Goal: Task Accomplishment & Management: Manage account settings

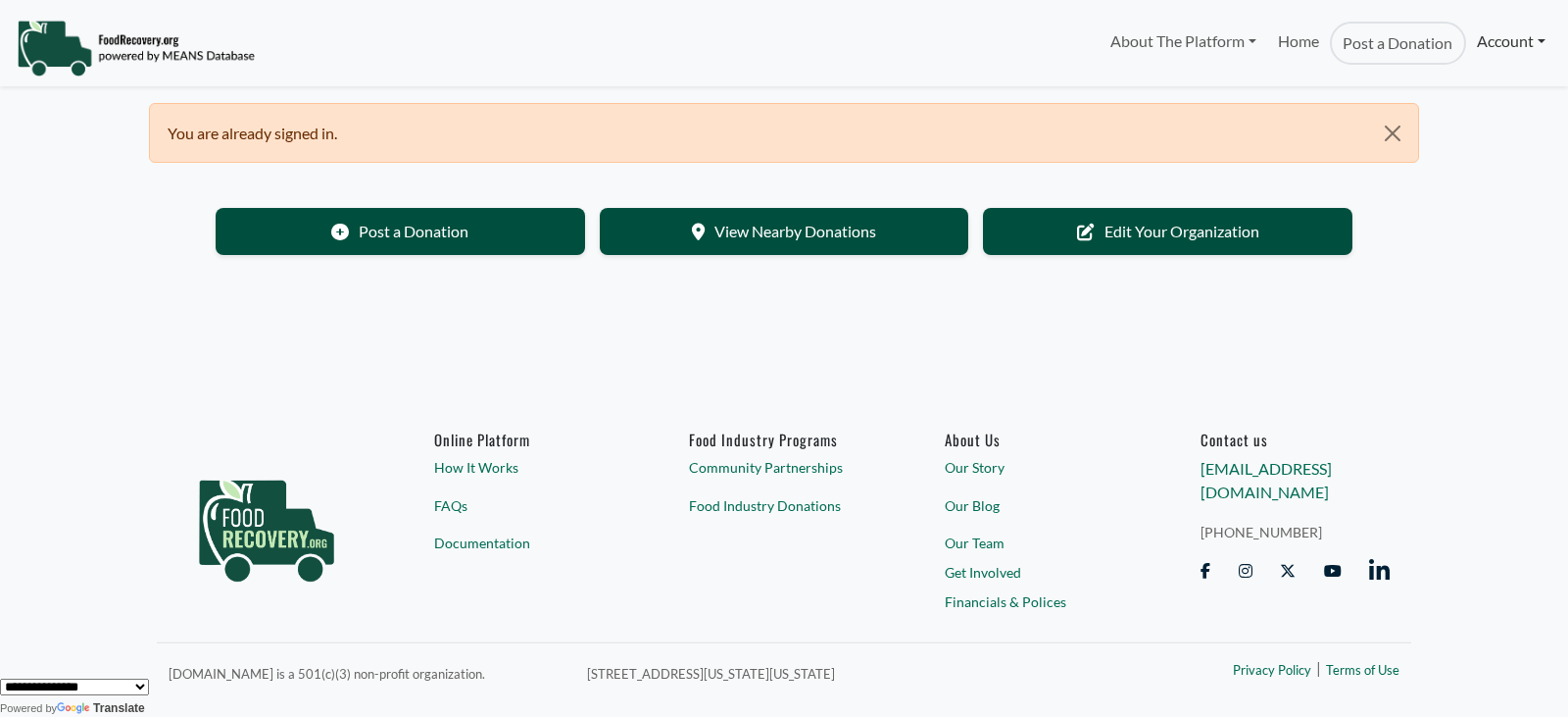
click at [1538, 47] on link "Account" at bounding box center [1511, 42] width 90 height 40
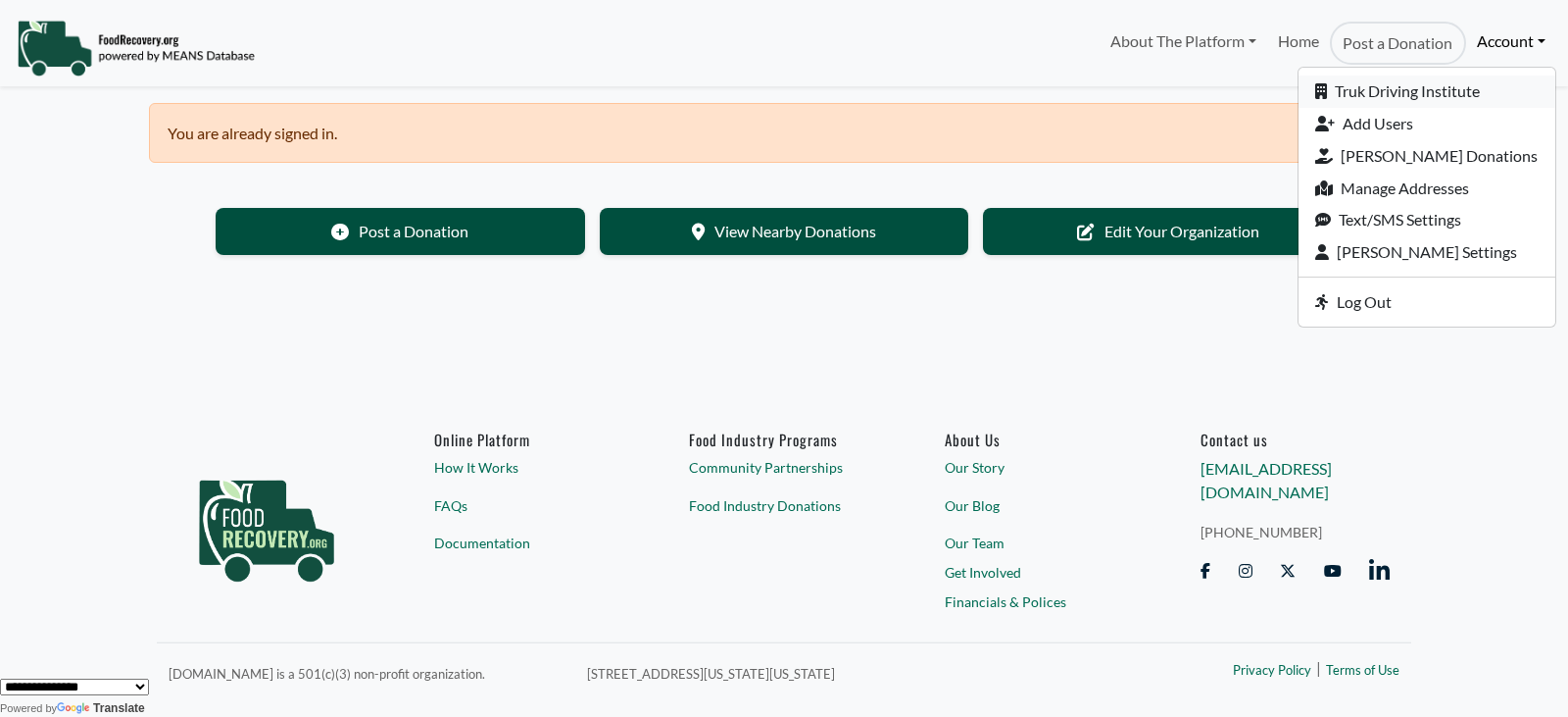
click at [1385, 96] on link "Truk Driving Institute" at bounding box center [1426, 91] width 257 height 33
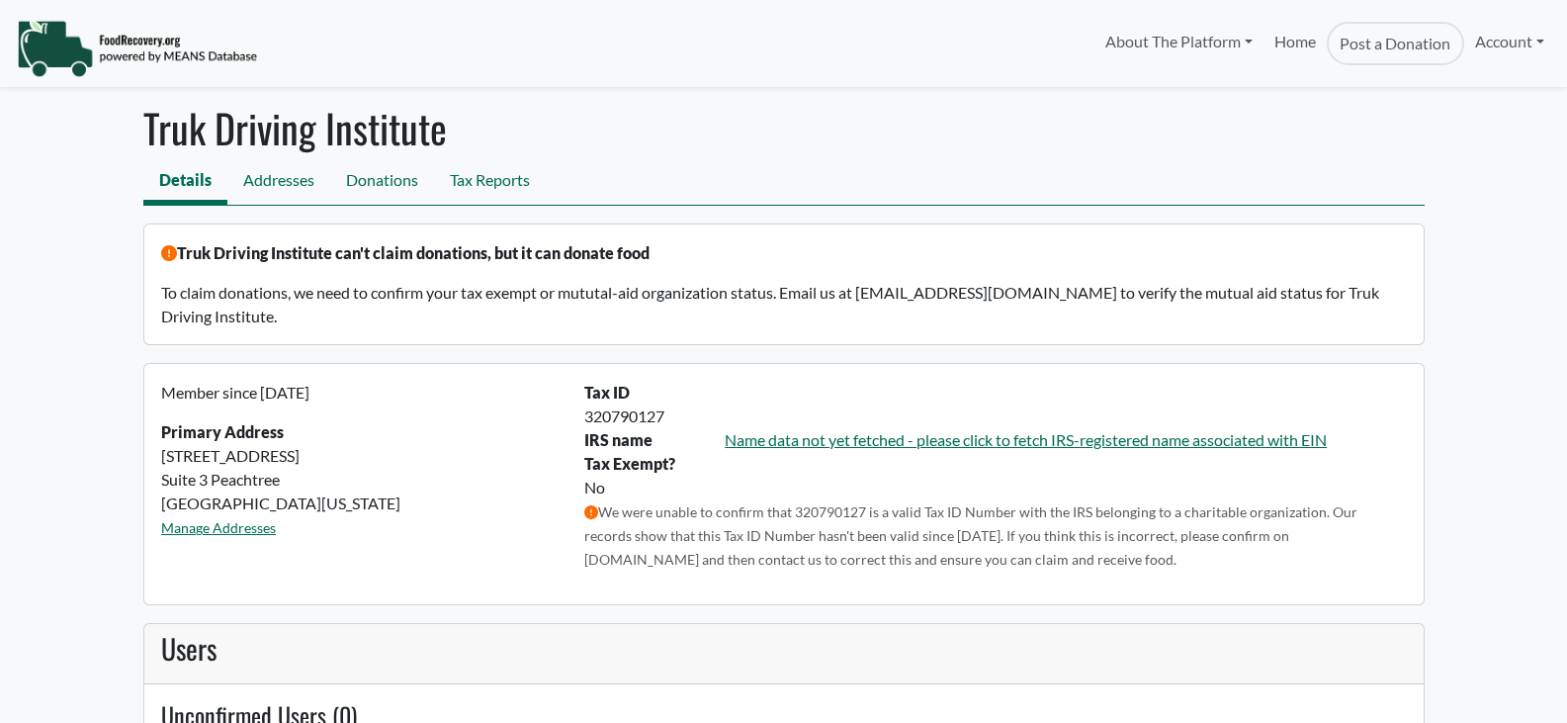
select select "Language Translate Widget"
click at [841, 448] on link "Name data not yet fetched - please click to fetch IRS-registered name associate…" at bounding box center [1026, 439] width 602 height 19
drag, startPoint x: 863, startPoint y: 292, endPoint x: 1028, endPoint y: 296, distance: 164.2
click at [1028, 296] on p "To claim donations, we need to confirm your tax exempt or mututal-aid organizat…" at bounding box center [783, 304] width 1245 height 47
copy p "[EMAIL_ADDRESS][DOMAIN_NAME]"
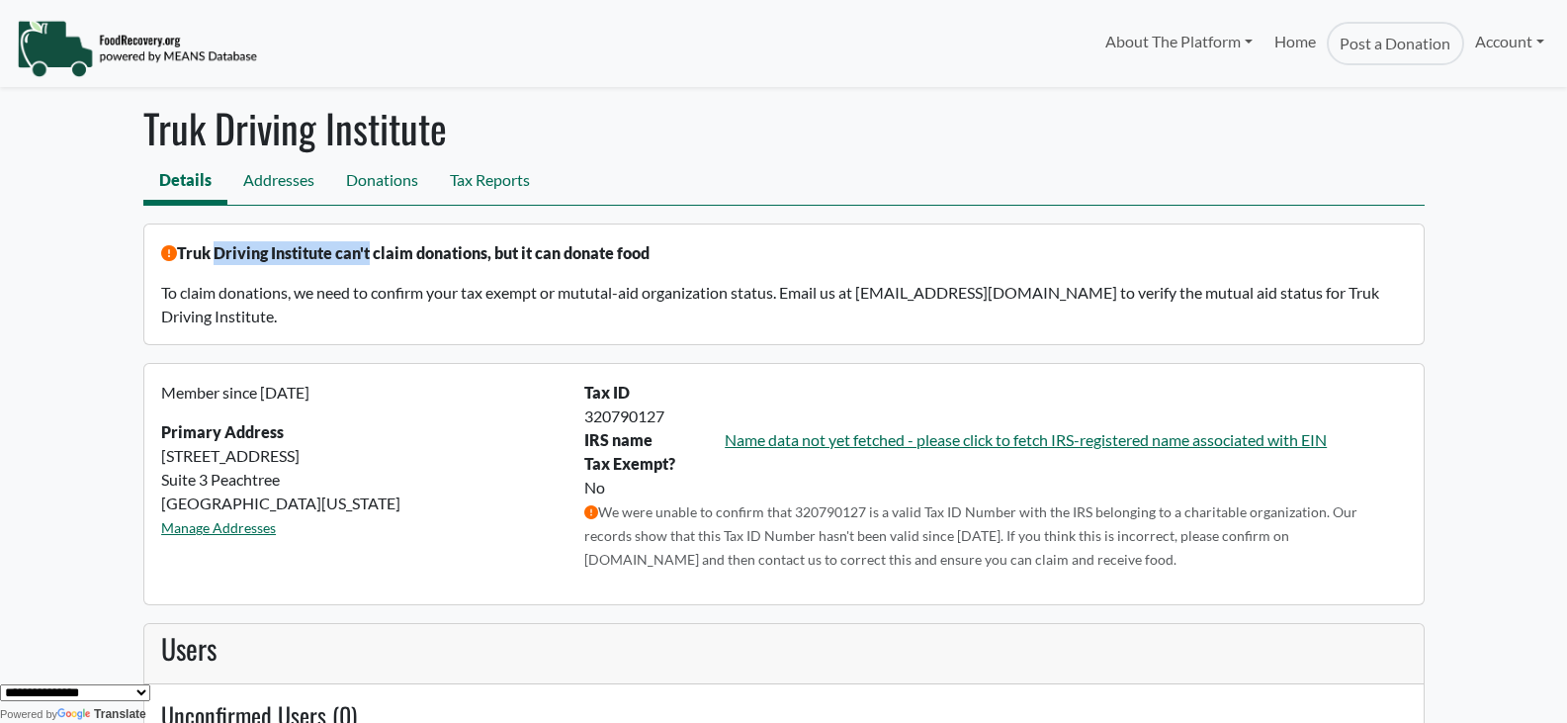
drag, startPoint x: 180, startPoint y: 245, endPoint x: 337, endPoint y: 259, distance: 157.9
click at [337, 259] on p "Truk Driving Institute can't claim donations, but it can donate food" at bounding box center [783, 253] width 1245 height 24
copy p "Truk Driving Institute"
click at [1487, 45] on link "Account" at bounding box center [1510, 42] width 91 height 40
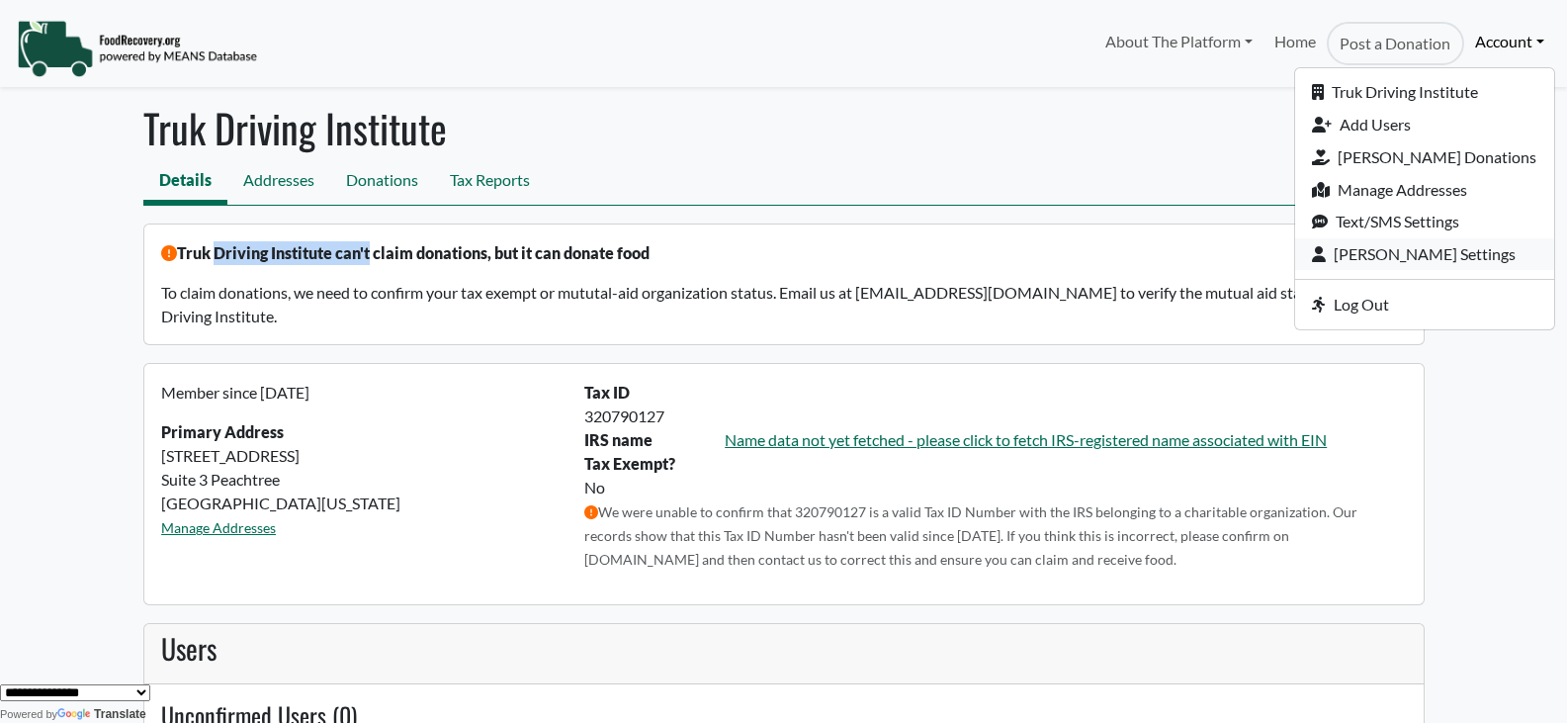
click at [1415, 246] on link "[PERSON_NAME] Settings" at bounding box center [1425, 254] width 259 height 33
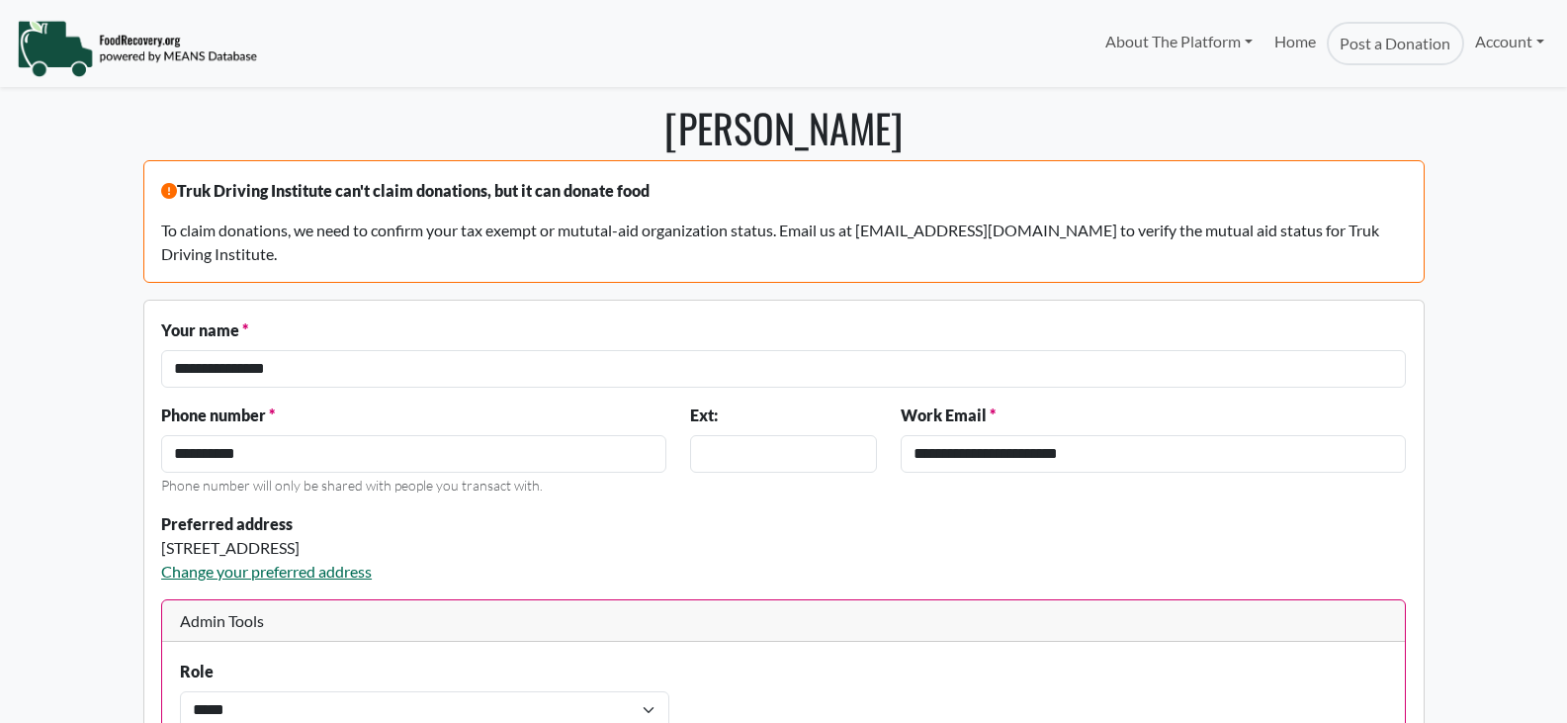
select select "Language Translate Widget"
click at [1478, 40] on link "Account" at bounding box center [1510, 42] width 91 height 40
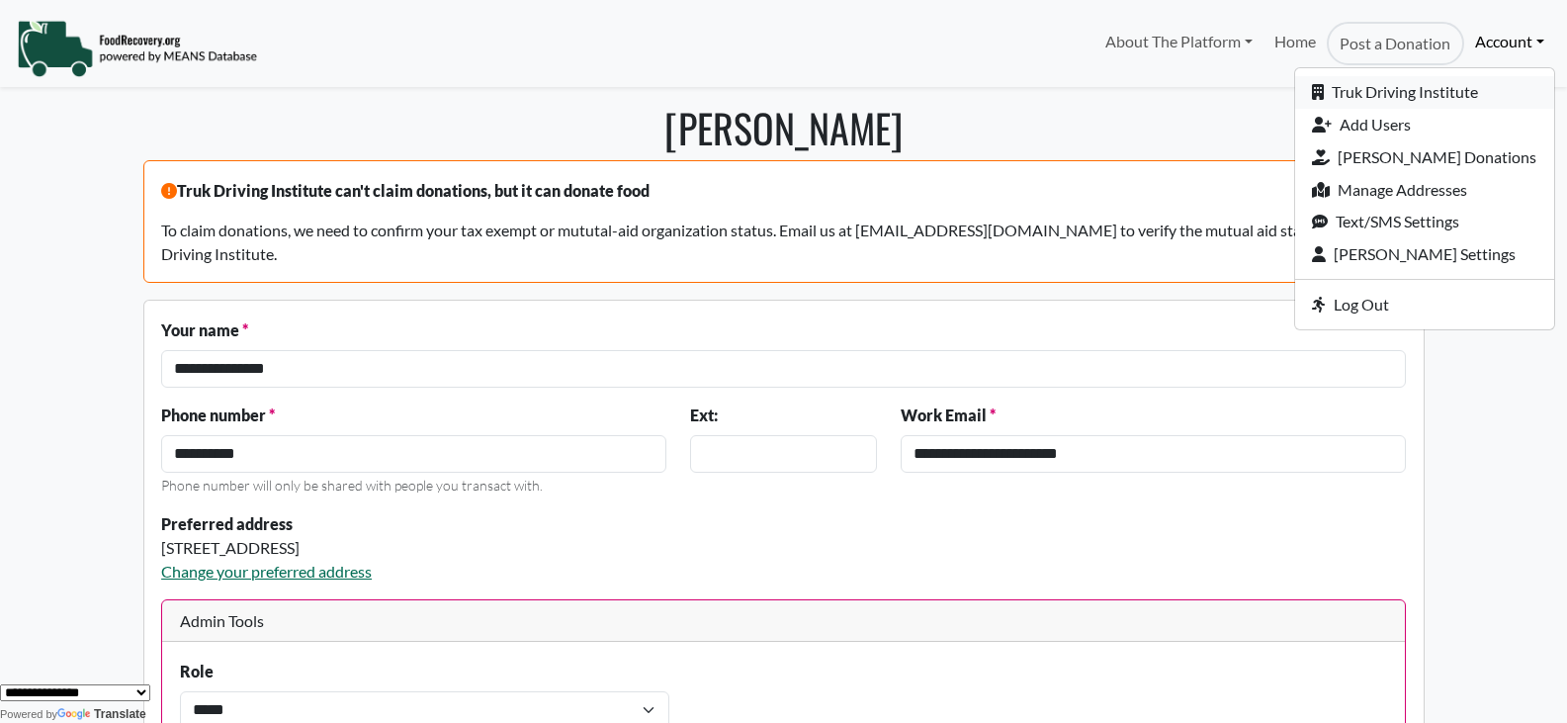
click at [1401, 100] on link "Truk Driving Institute" at bounding box center [1425, 92] width 259 height 33
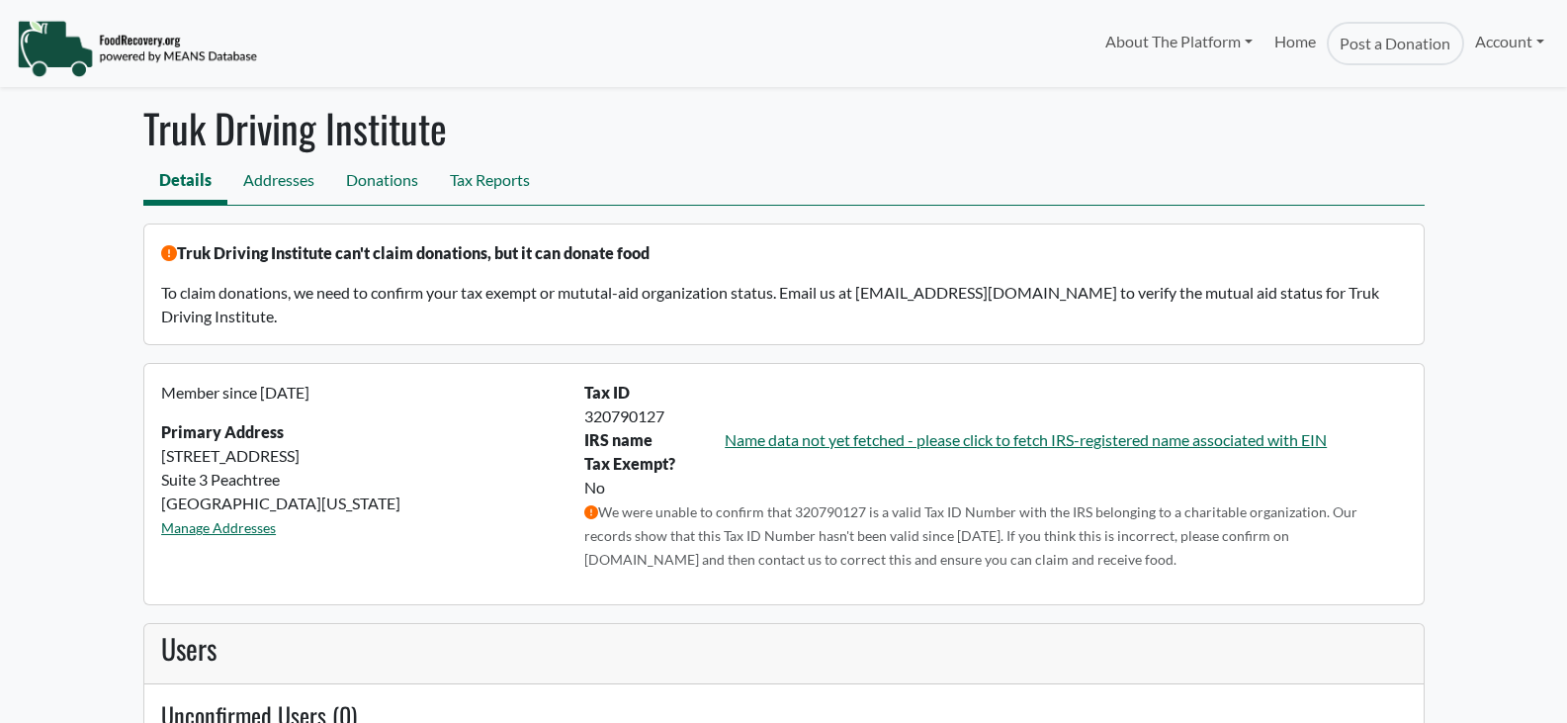
select select "Language Translate Widget"
click at [1505, 47] on link "Account" at bounding box center [1510, 42] width 91 height 40
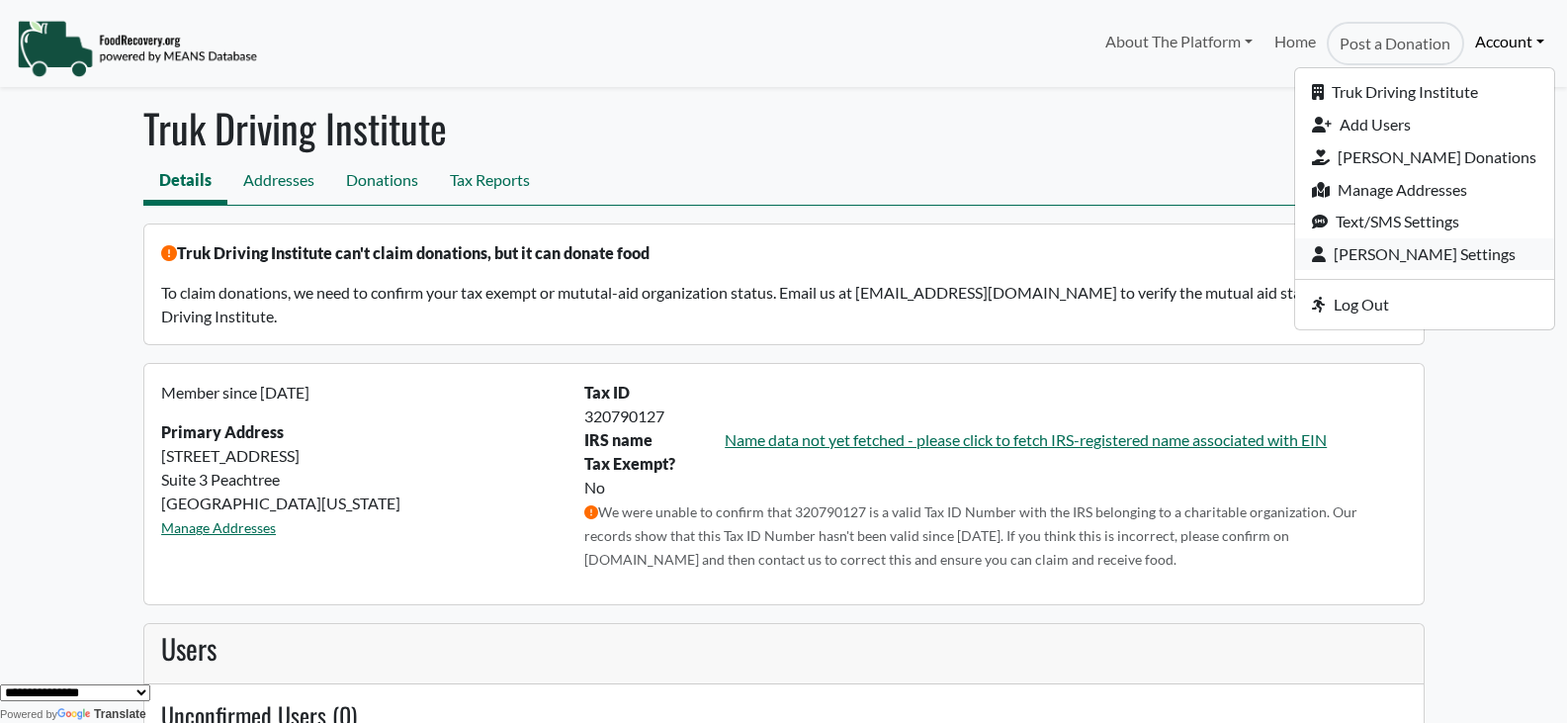
click at [1445, 247] on link "[PERSON_NAME] Settings" at bounding box center [1425, 254] width 259 height 33
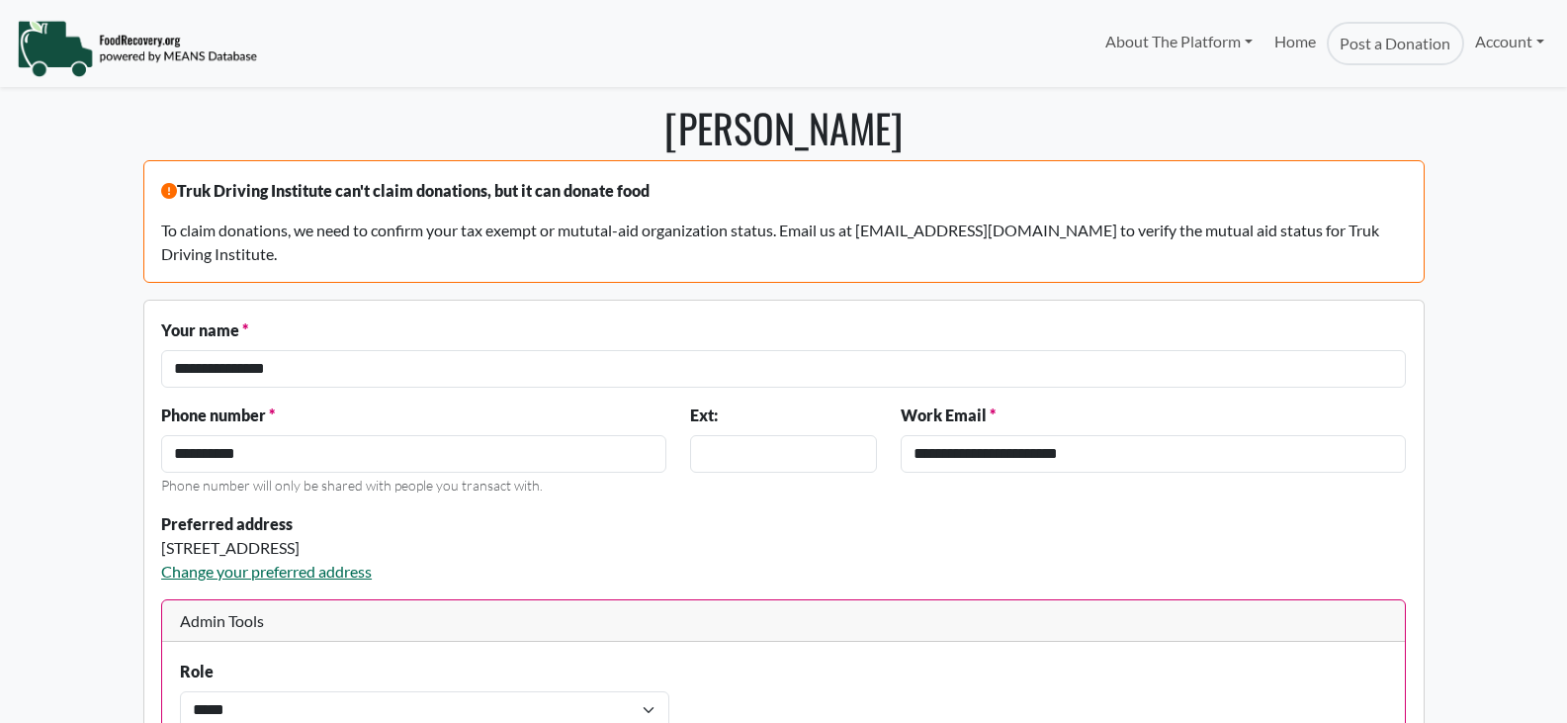
select select "Language Translate Widget"
click at [1233, 43] on link "About The Platform" at bounding box center [1178, 42] width 169 height 40
click at [1302, 32] on link "Home" at bounding box center [1295, 44] width 63 height 44
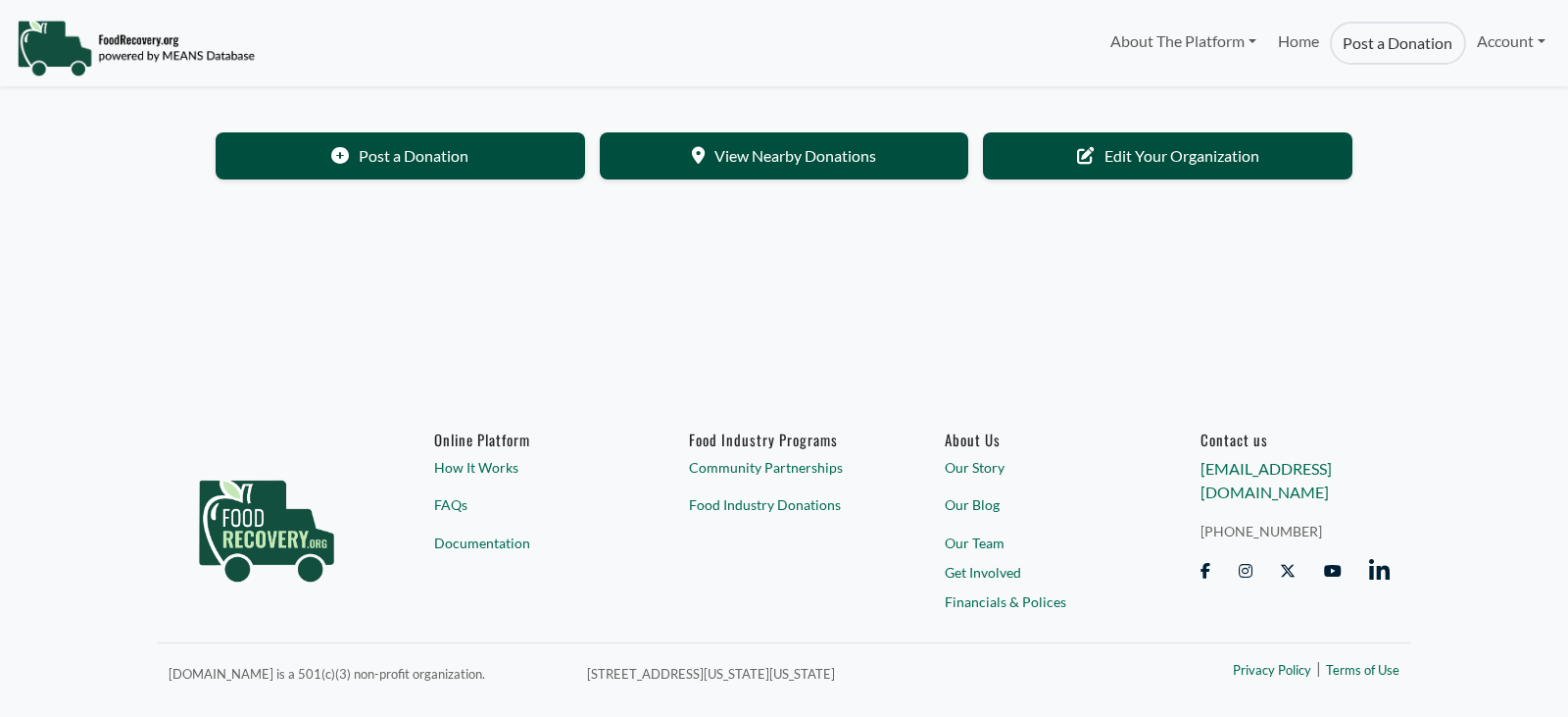
select select "Language Translate Widget"
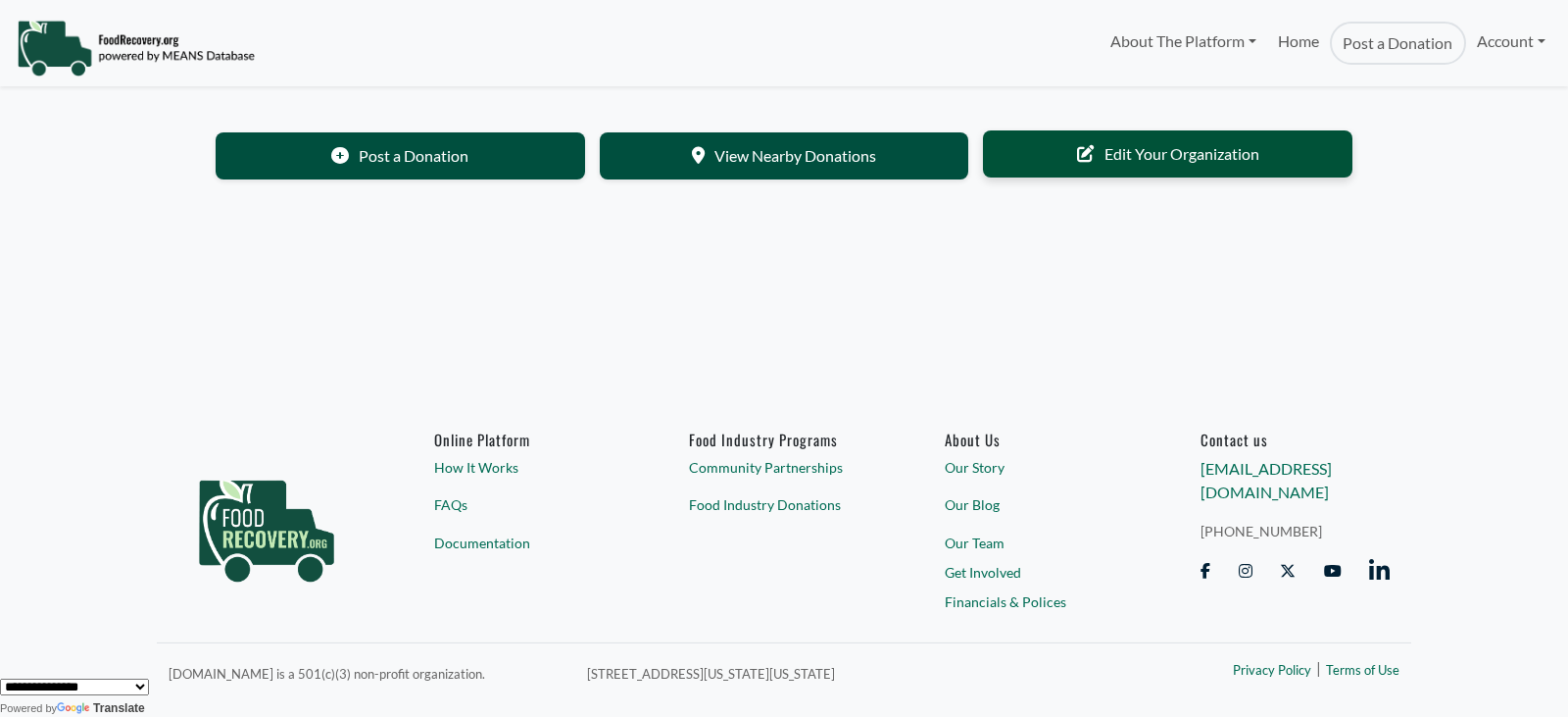
click at [1221, 145] on link "Edit Your Organization" at bounding box center [1168, 154] width 370 height 47
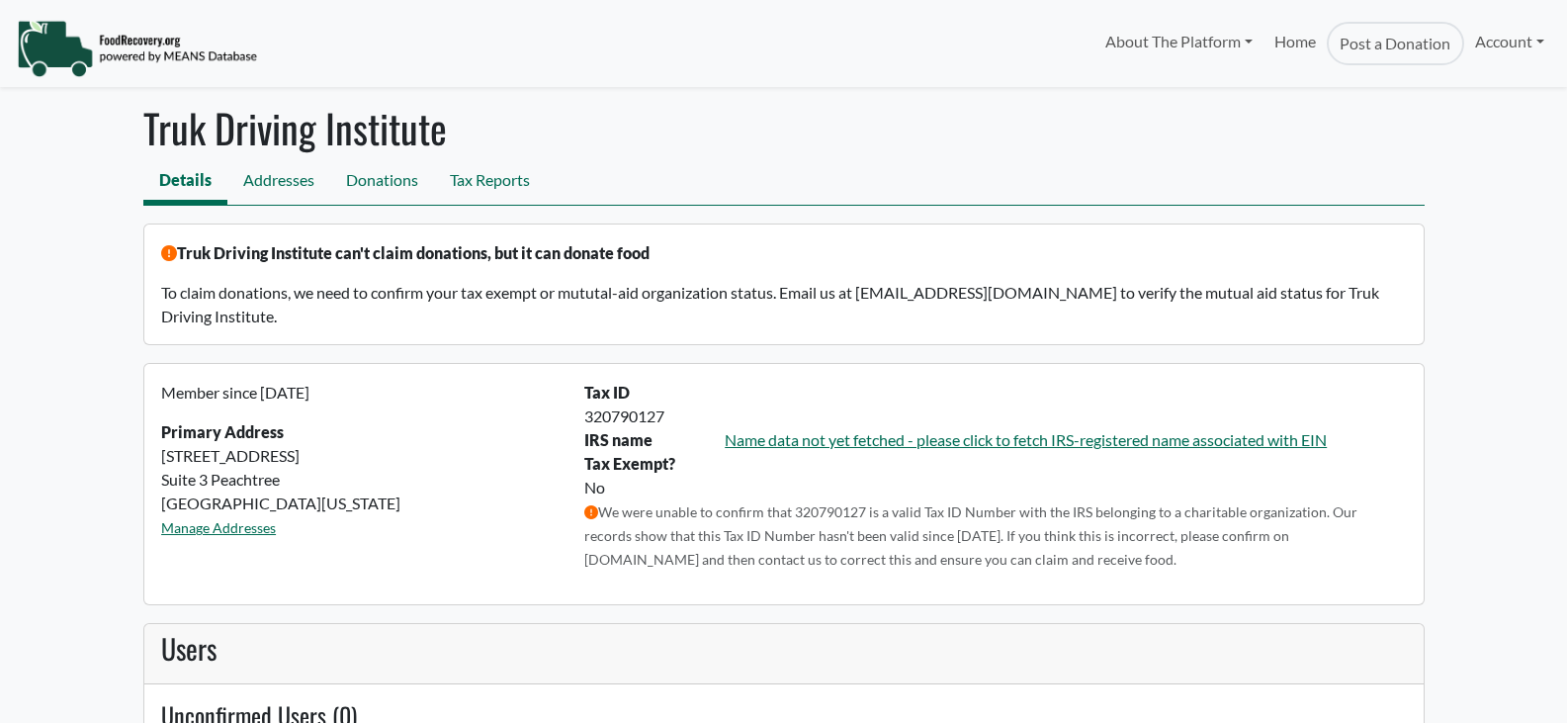
select select "Language Translate Widget"
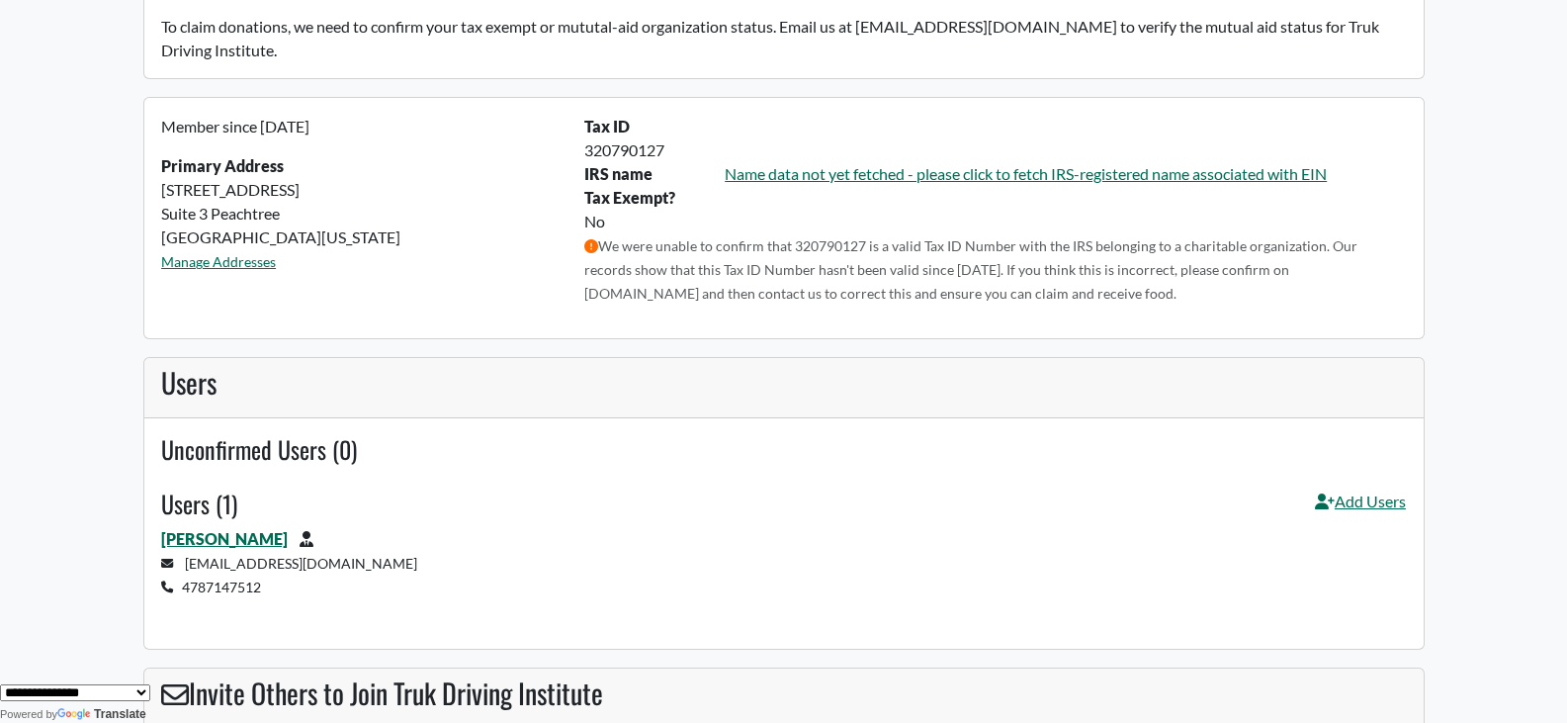
scroll to position [259, 0]
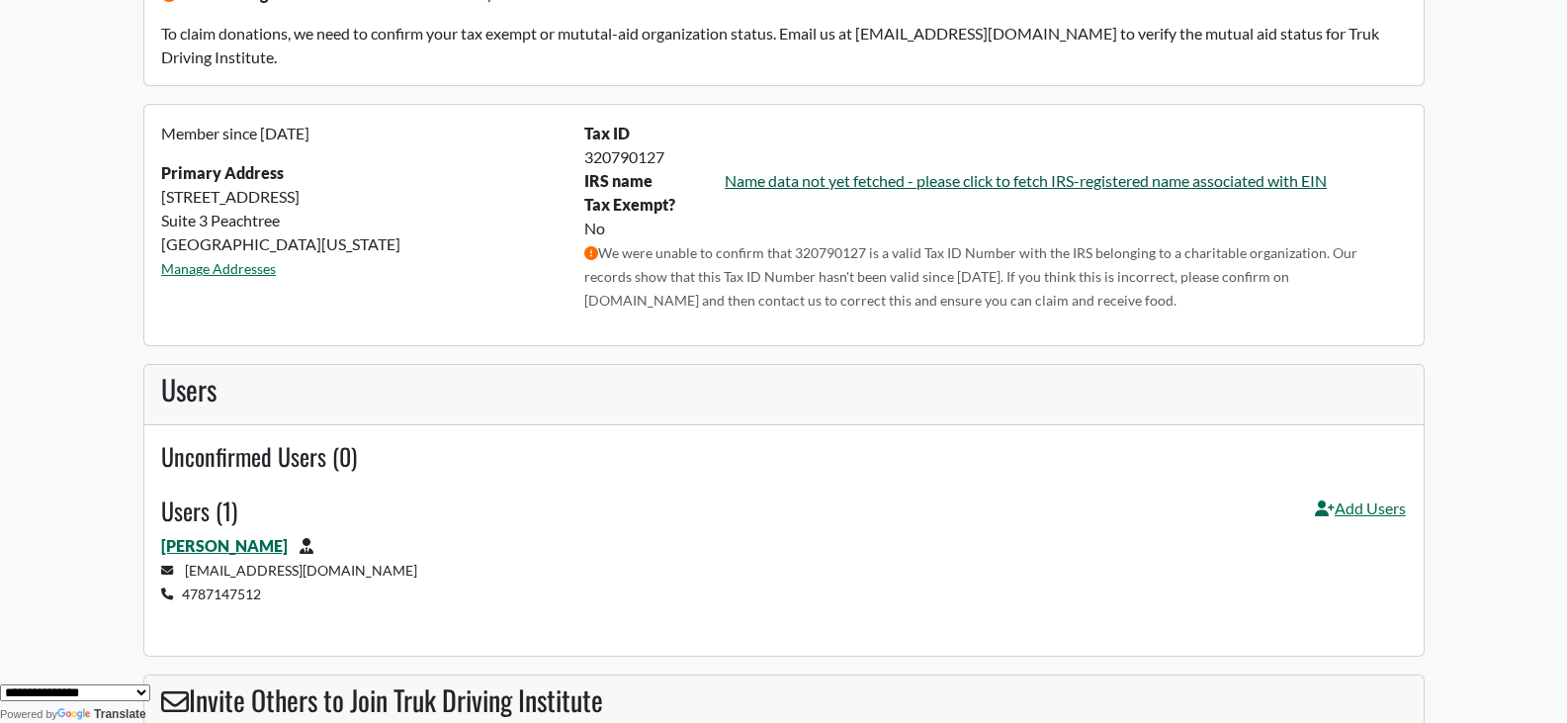
click at [1014, 182] on link "Name data not yet fetched - please click to fetch IRS-registered name associate…" at bounding box center [1026, 180] width 602 height 19
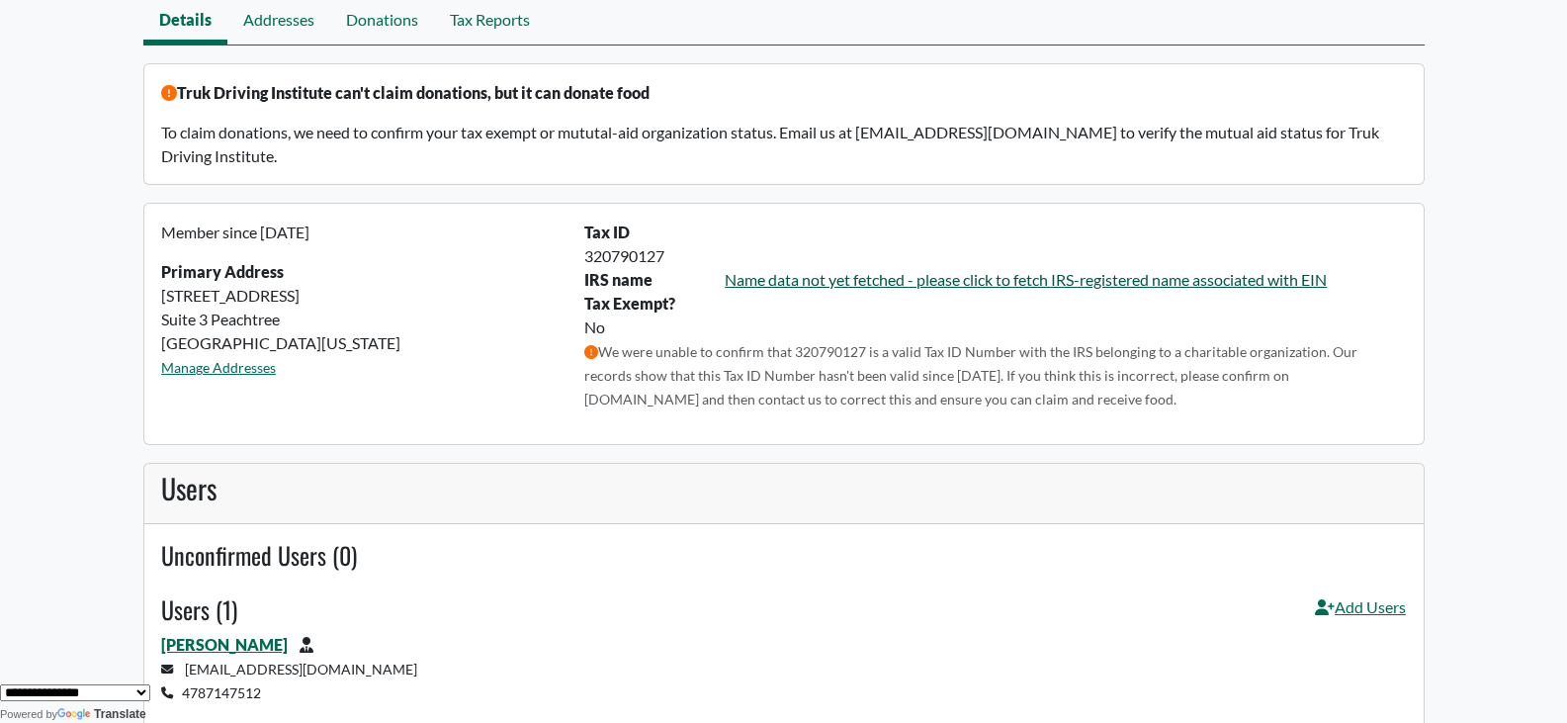
click at [879, 275] on link "Name data not yet fetched - please click to fetch IRS-registered name associate…" at bounding box center [1026, 279] width 602 height 19
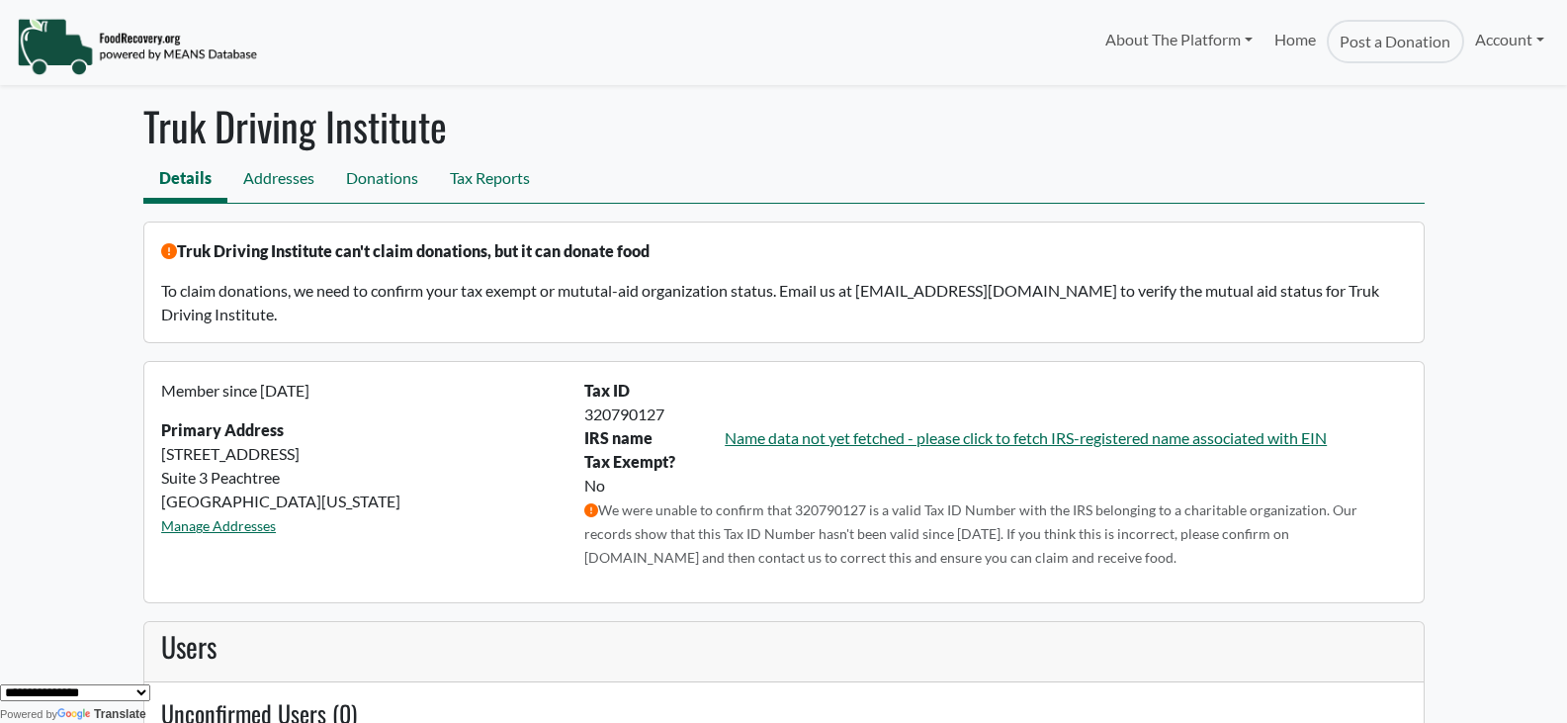
scroll to position [0, 0]
click at [1504, 39] on link "Account" at bounding box center [1510, 42] width 91 height 40
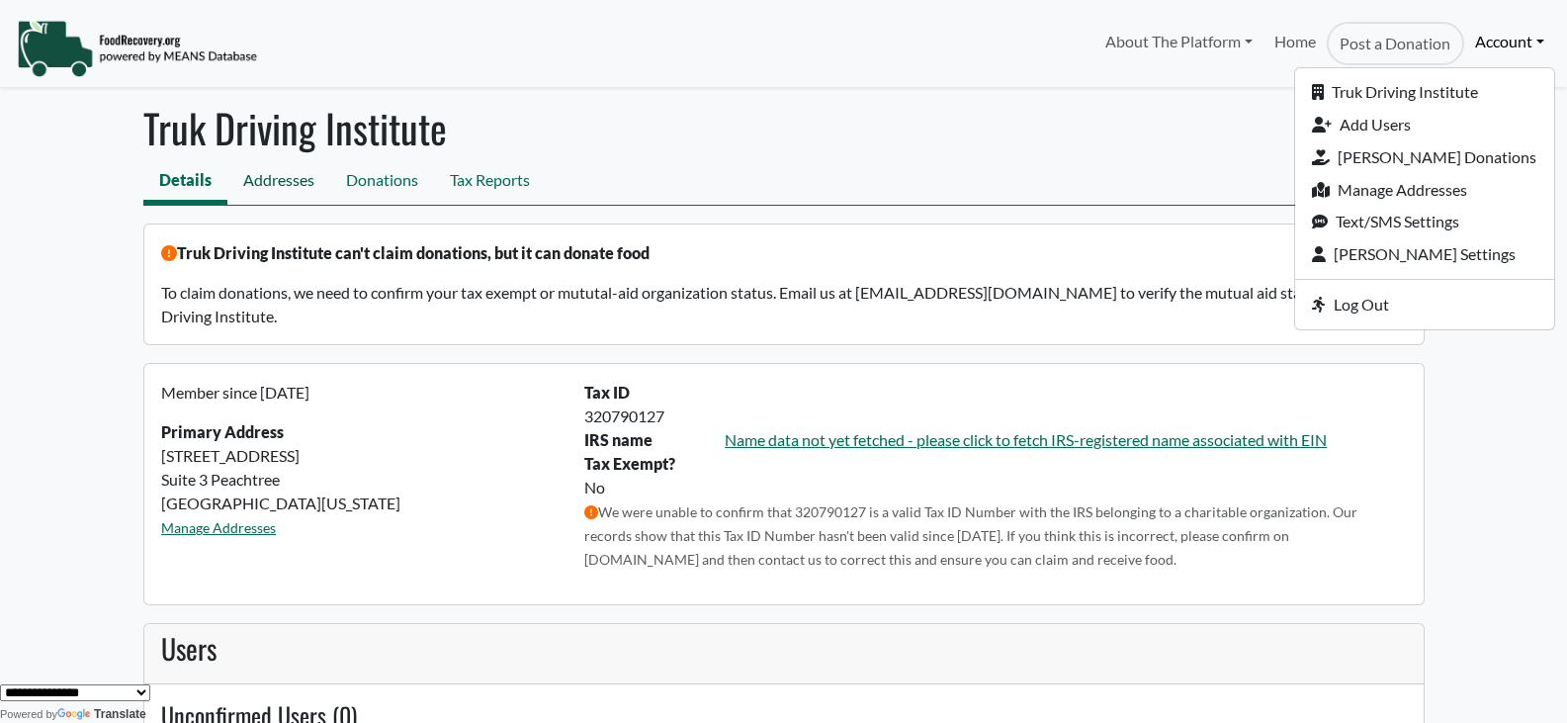
click at [292, 170] on link "Addresses" at bounding box center [278, 182] width 103 height 45
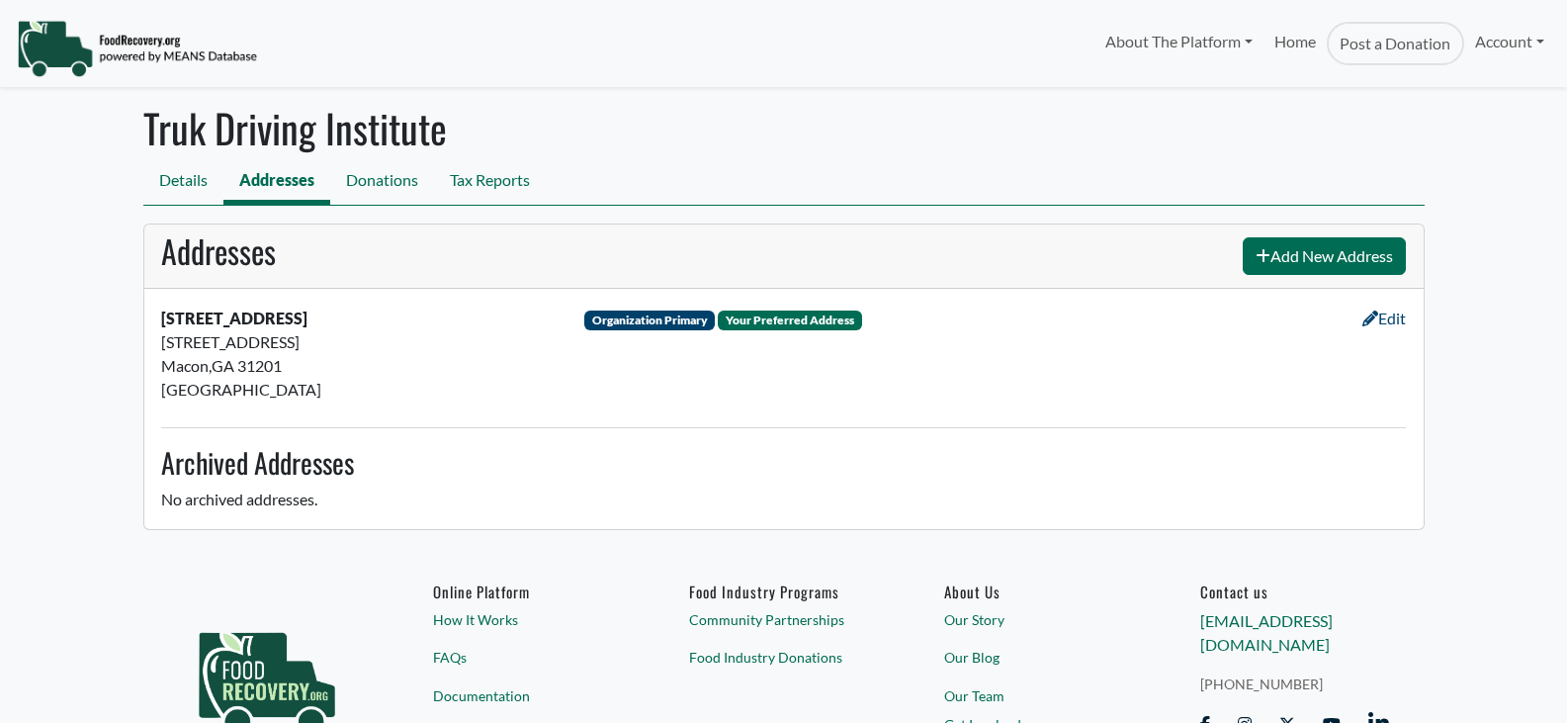
select select "Language Translate Widget"
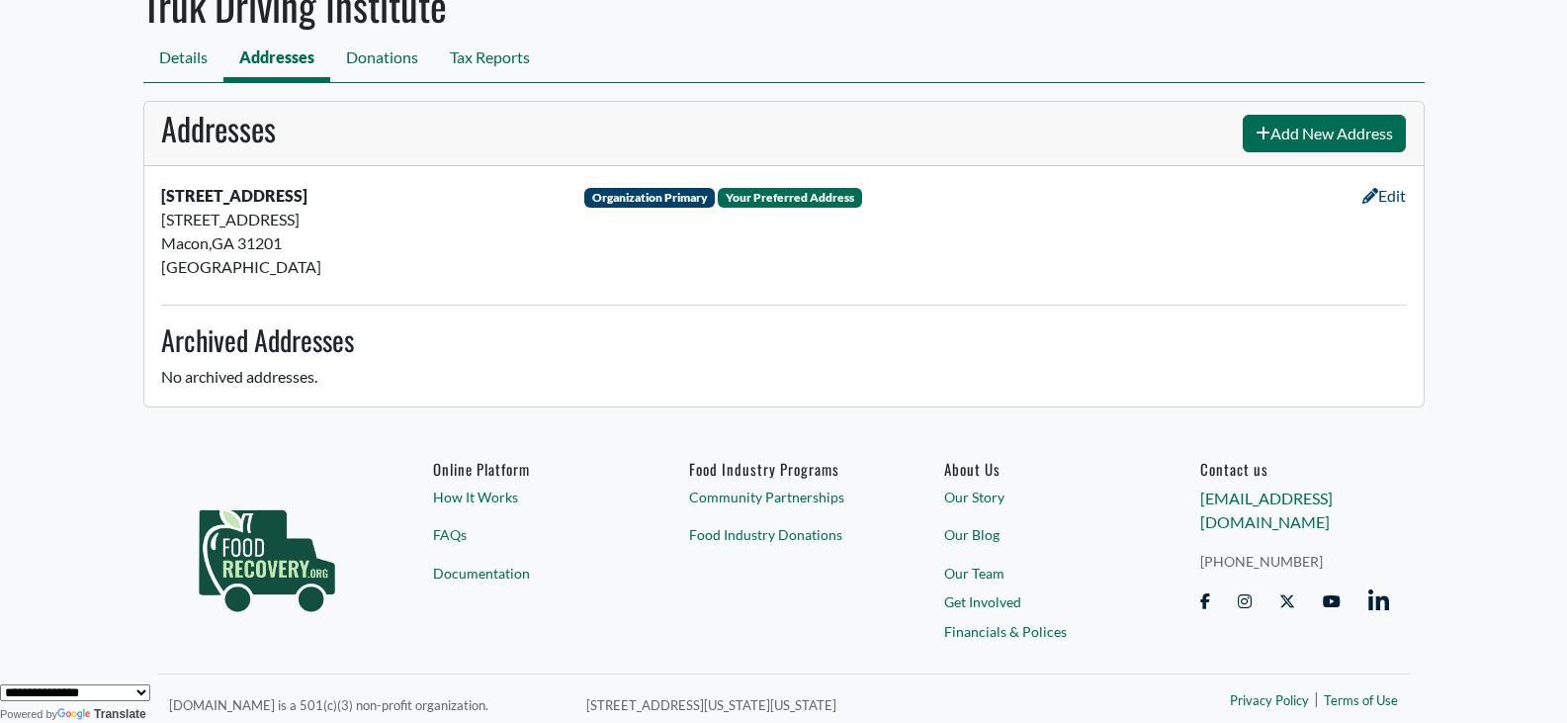
scroll to position [131, 0]
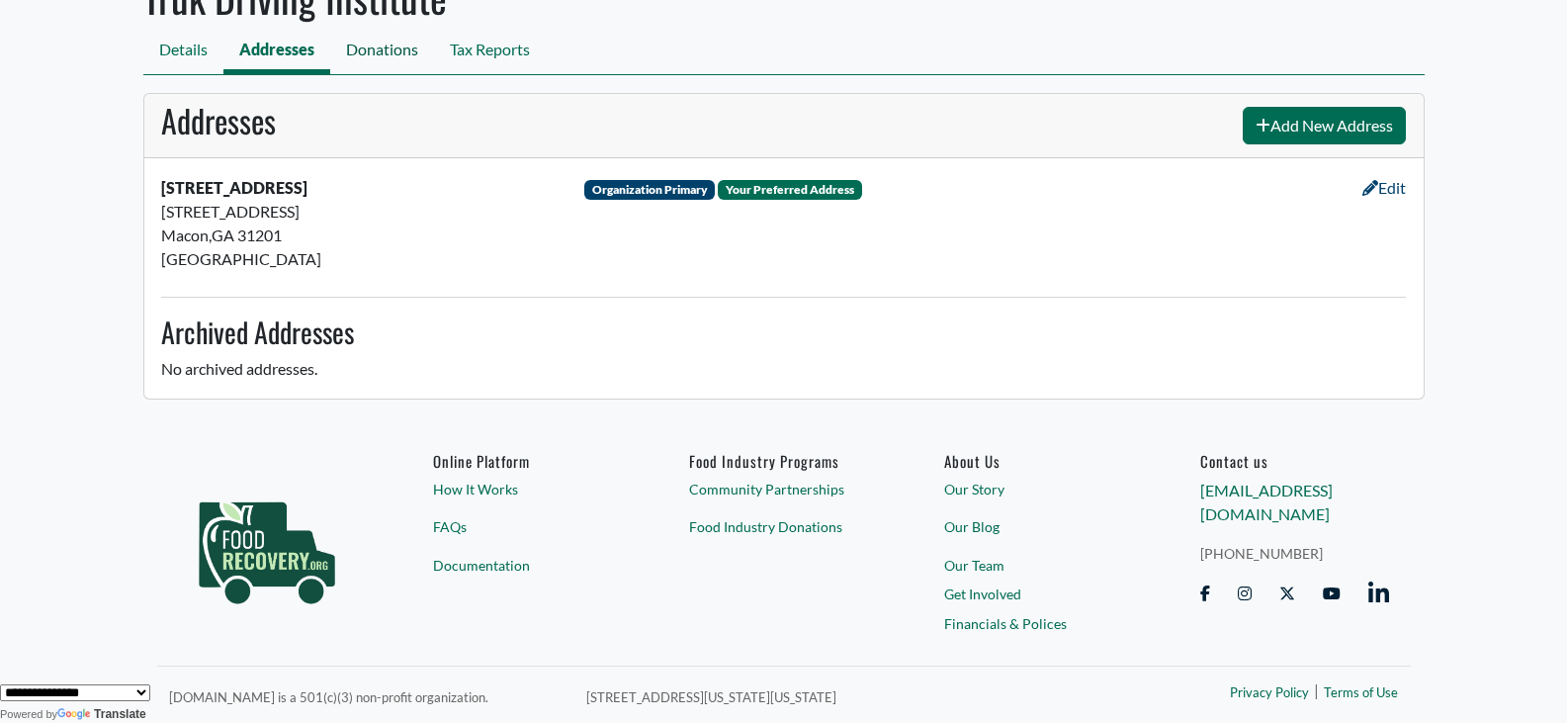
click at [408, 57] on link "Donations" at bounding box center [382, 52] width 104 height 45
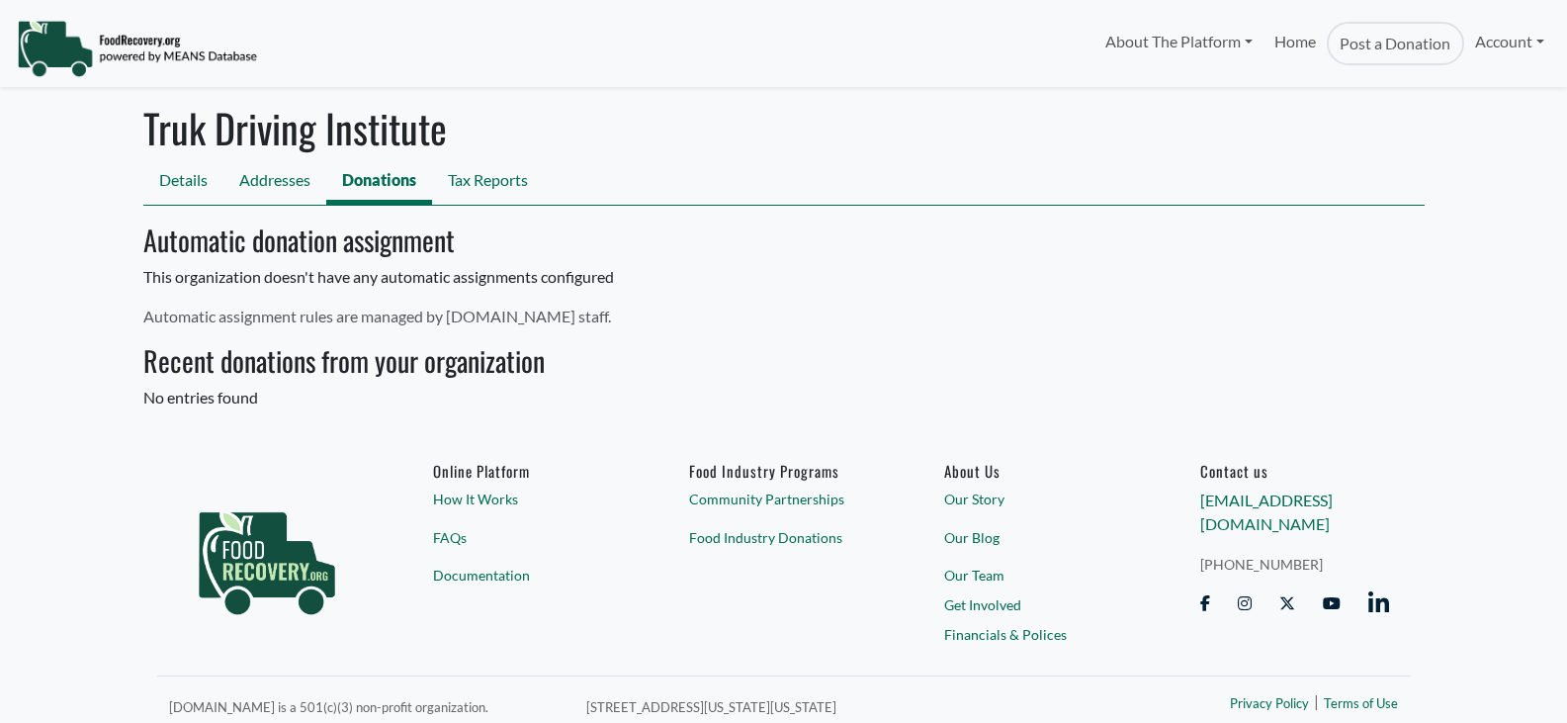
select select "Language Translate Widget"
click at [521, 178] on link "Tax Reports" at bounding box center [488, 182] width 112 height 45
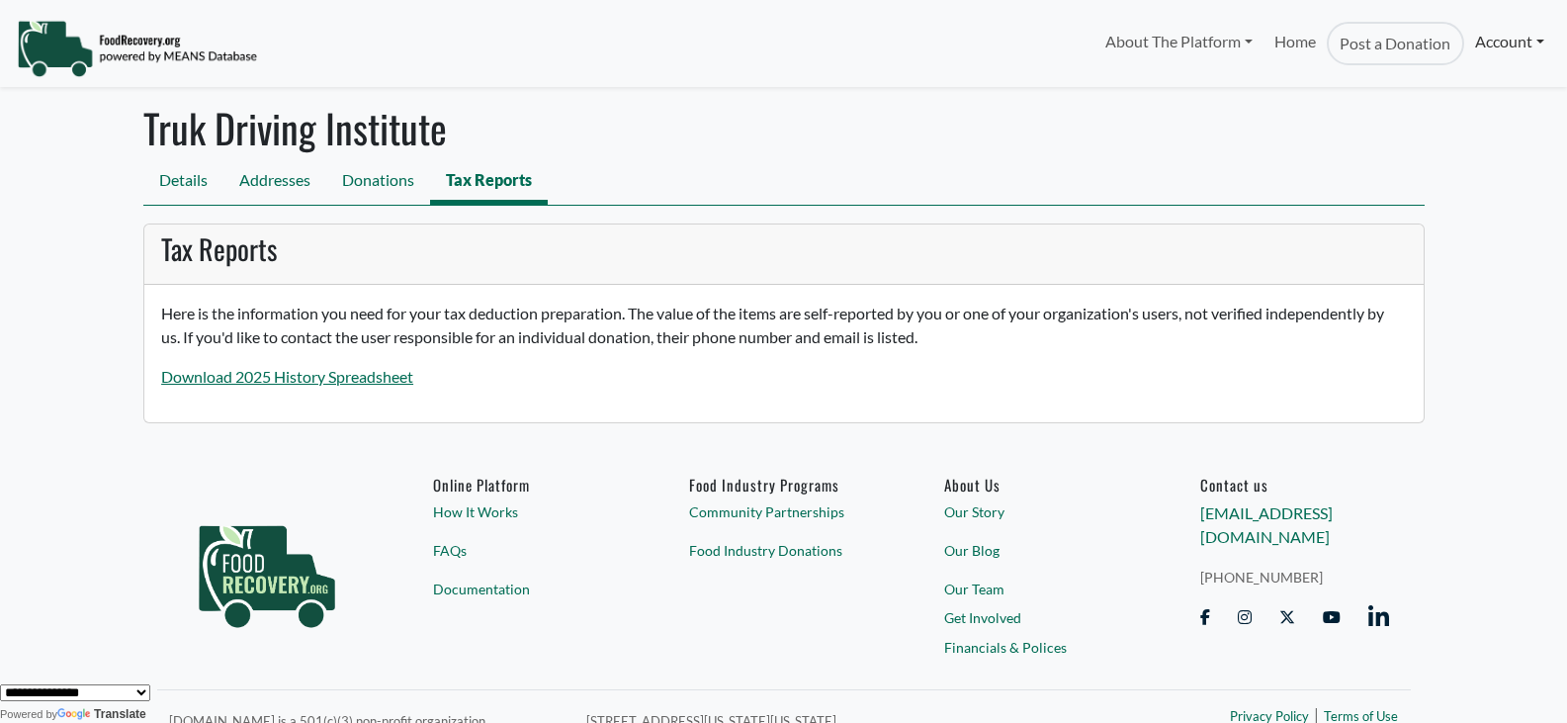
click at [1491, 45] on link "Account" at bounding box center [1510, 42] width 91 height 40
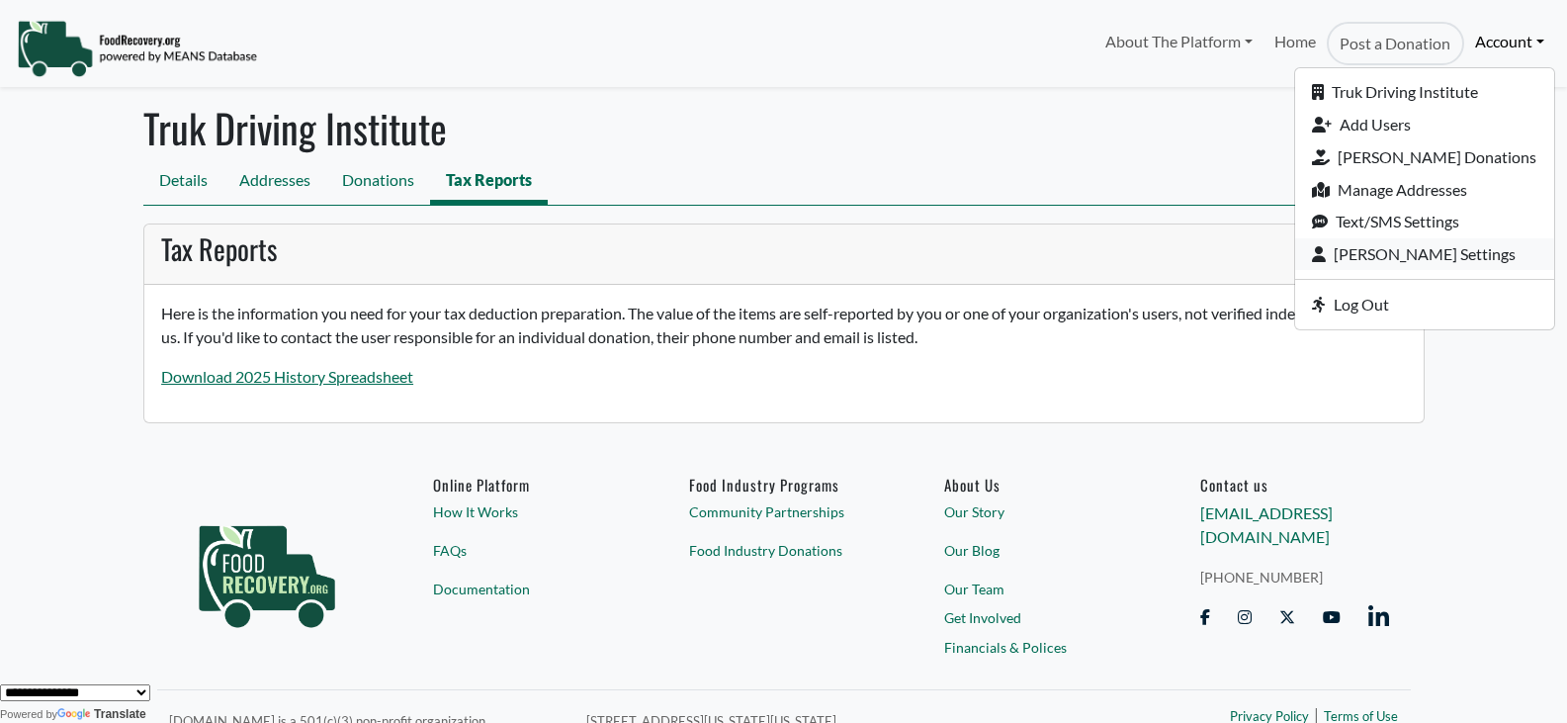
click at [1393, 250] on link "[PERSON_NAME] Settings" at bounding box center [1425, 254] width 259 height 33
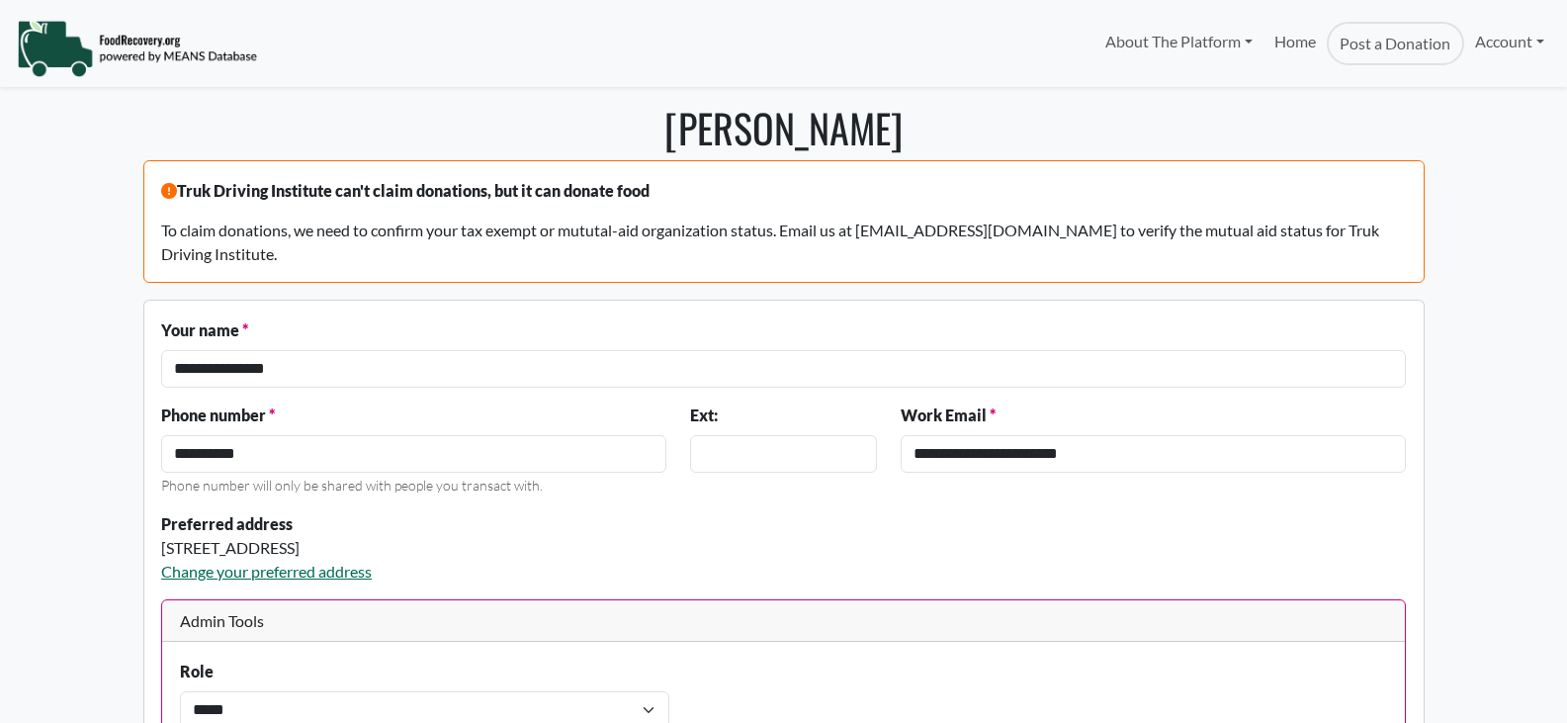
select select "Language Translate Widget"
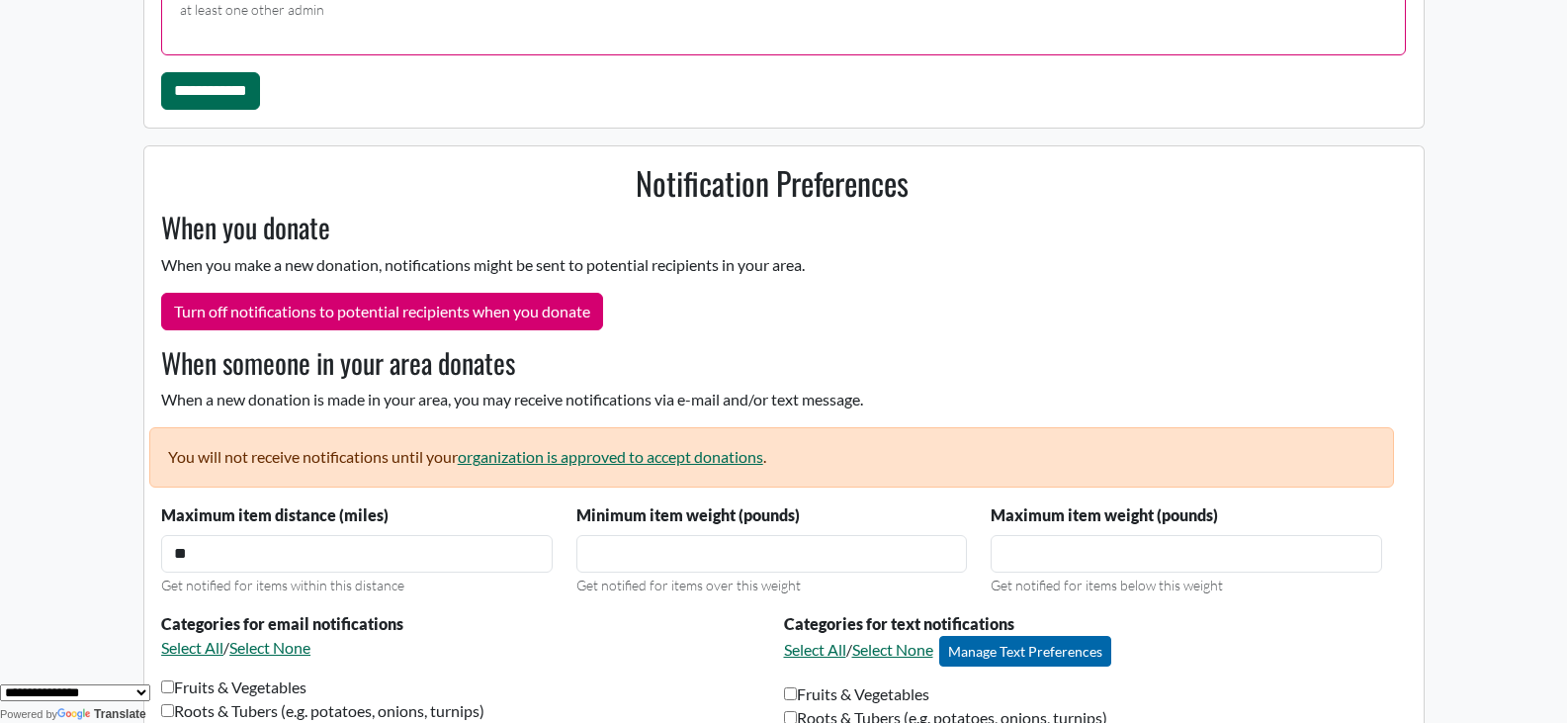
scroll to position [791, 0]
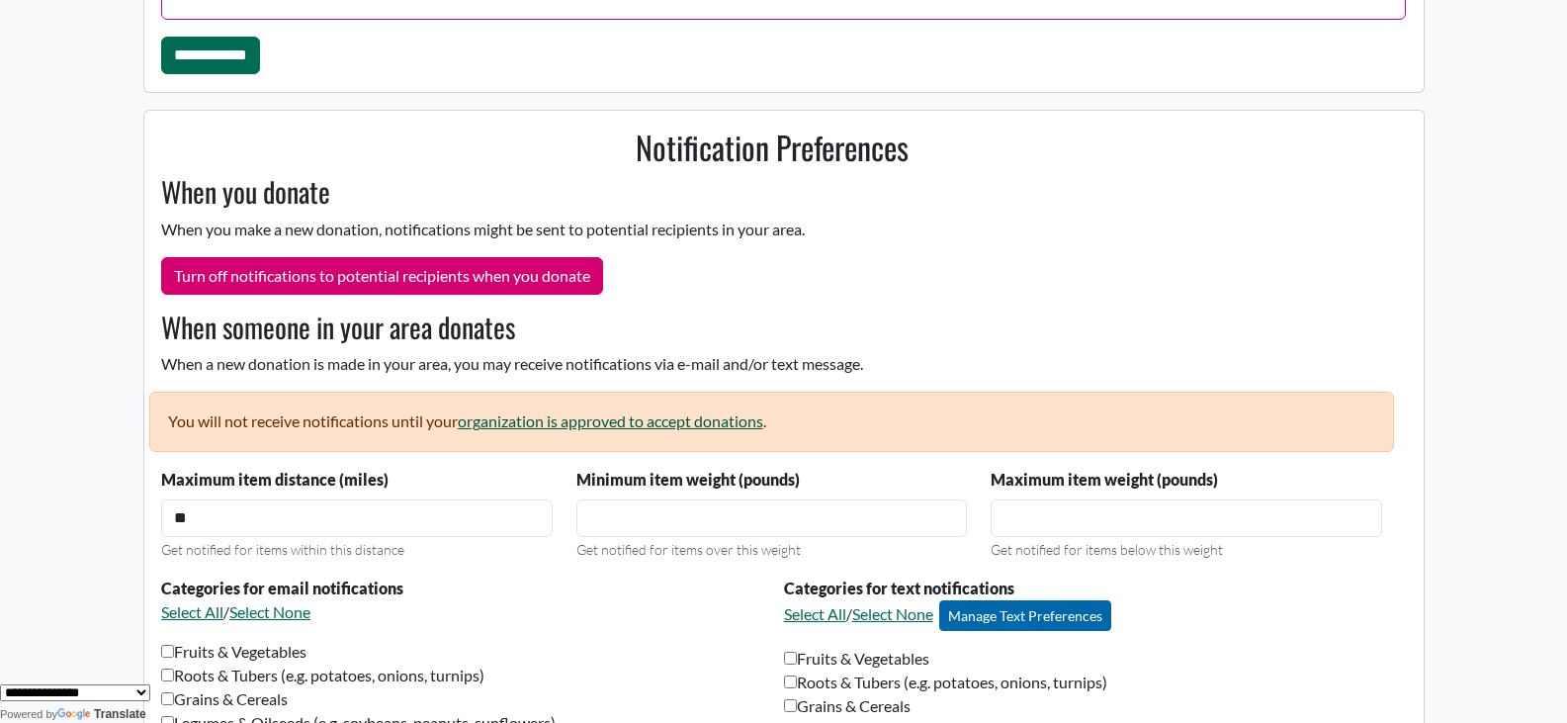
click at [679, 420] on link "organization is approved to accept donations" at bounding box center [611, 420] width 306 height 19
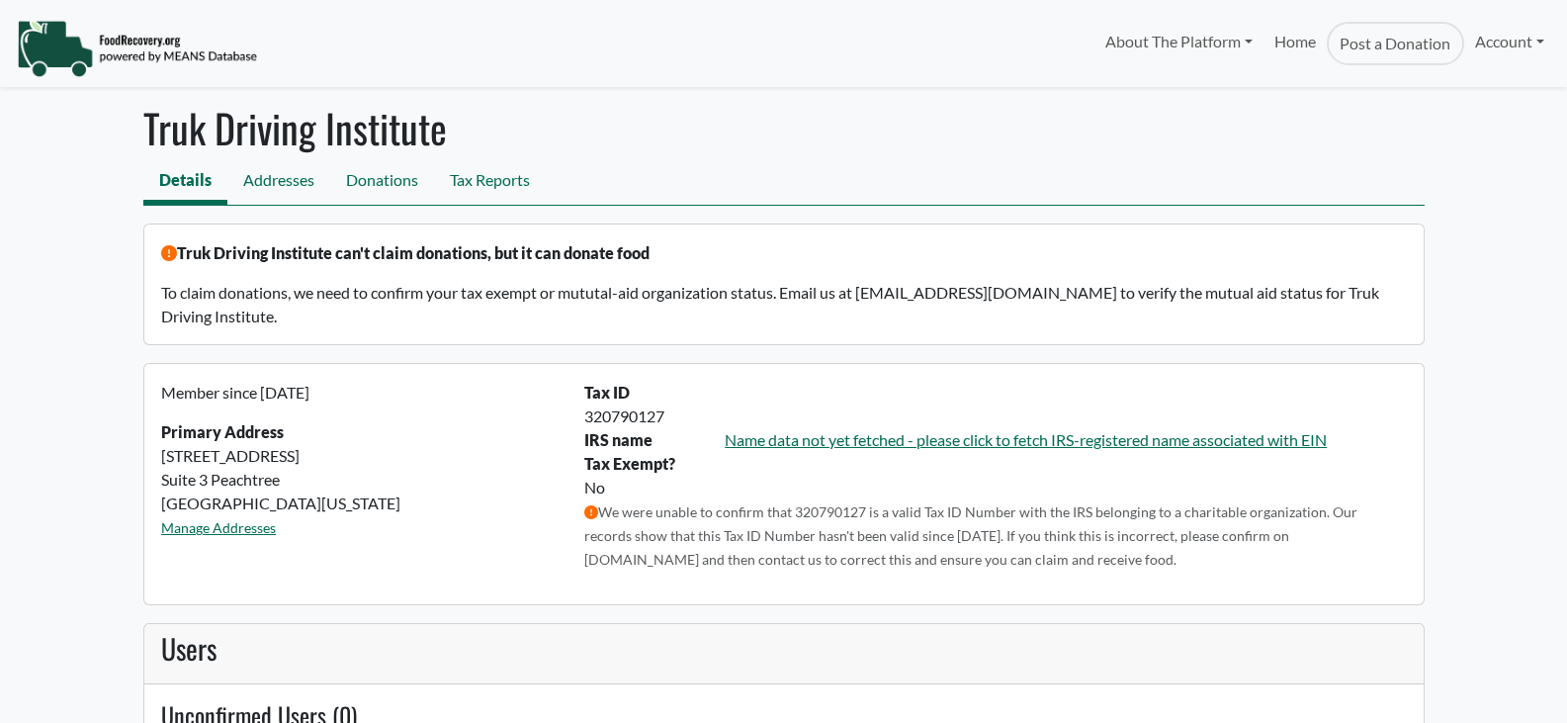
select select "Language Translate Widget"
click at [862, 438] on link "Name data not yet fetched - please click to fetch IRS-registered name associate…" at bounding box center [1026, 439] width 602 height 19
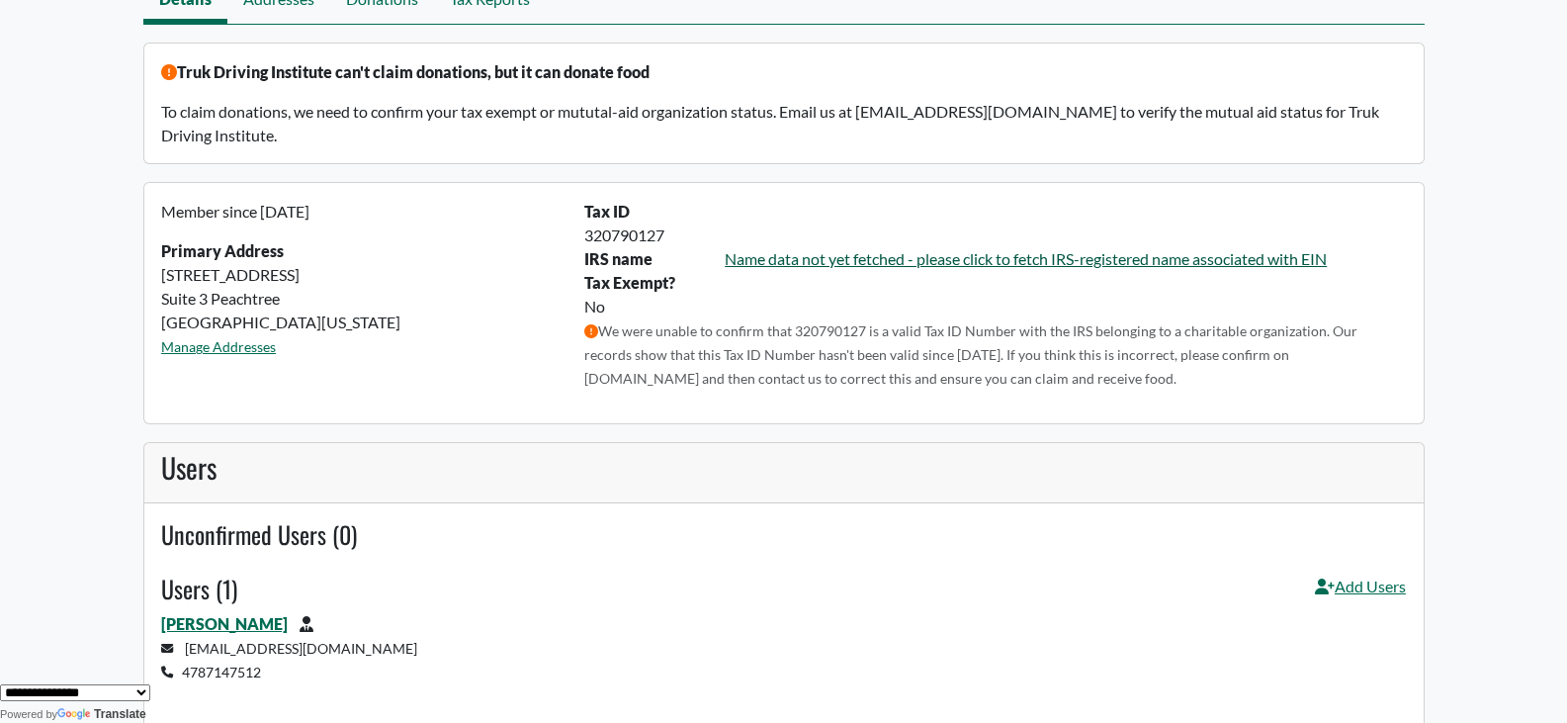
scroll to position [198, 0]
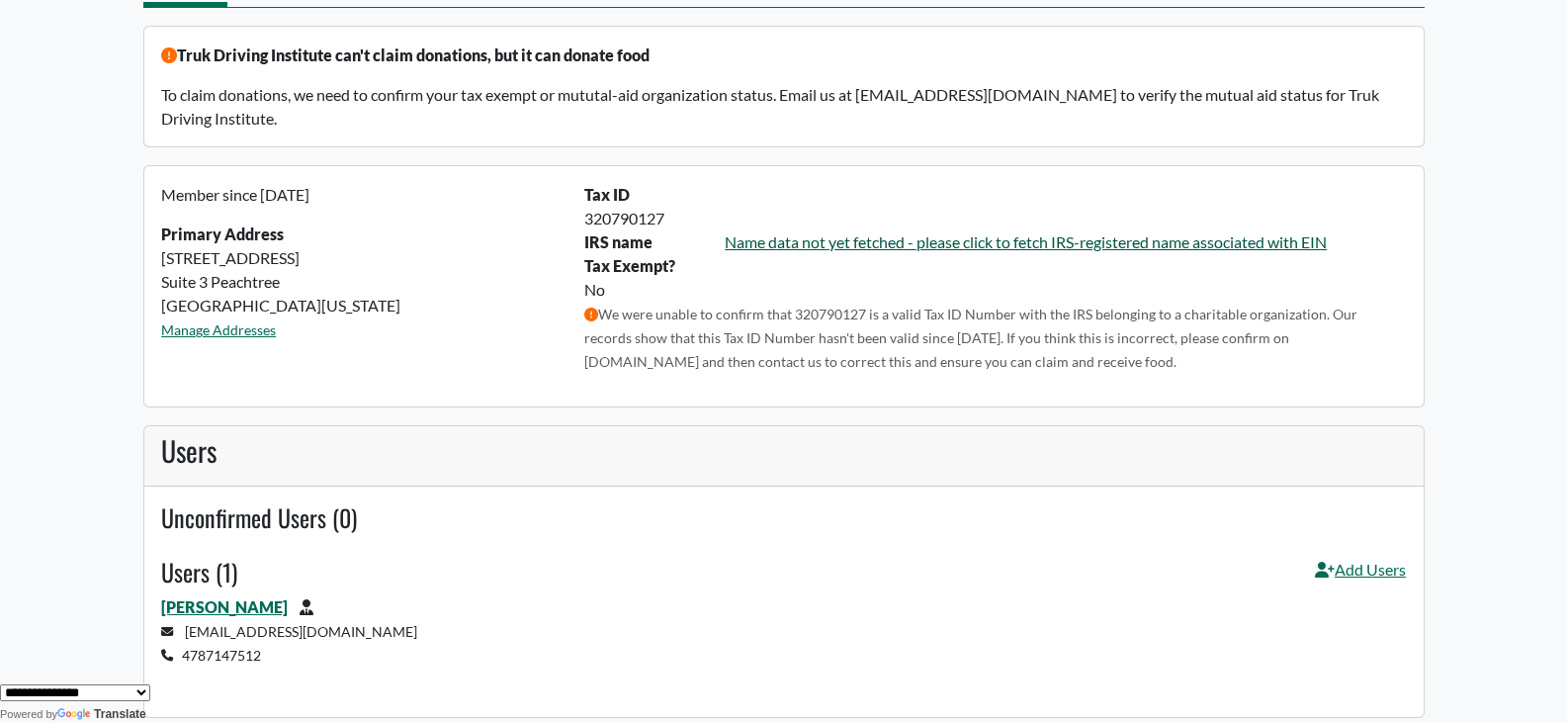
click at [1076, 242] on link "Name data not yet fetched - please click to fetch IRS-registered name associate…" at bounding box center [1026, 241] width 602 height 19
click at [1078, 243] on link "Name data not yet fetched - please click to fetch IRS-registered name associate…" at bounding box center [1026, 241] width 602 height 19
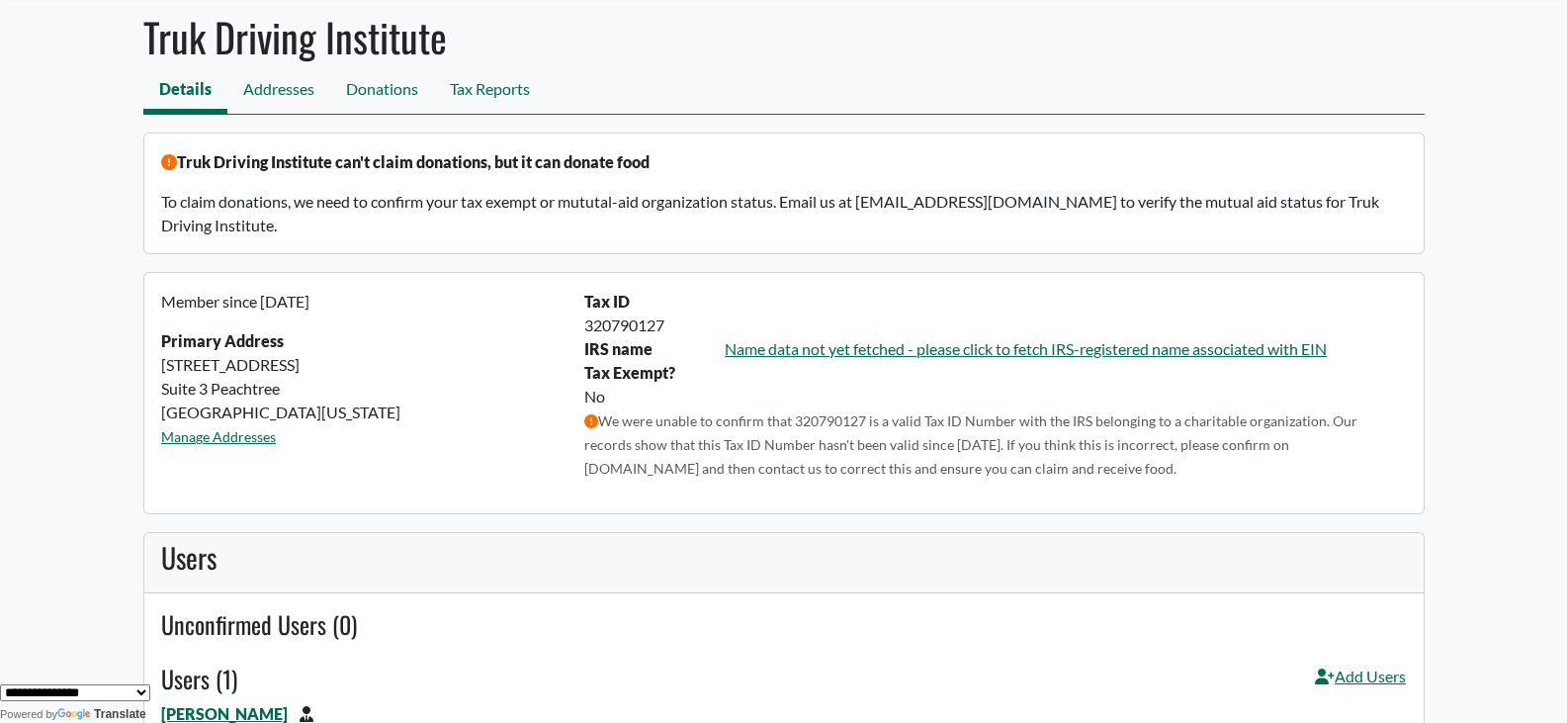
scroll to position [0, 0]
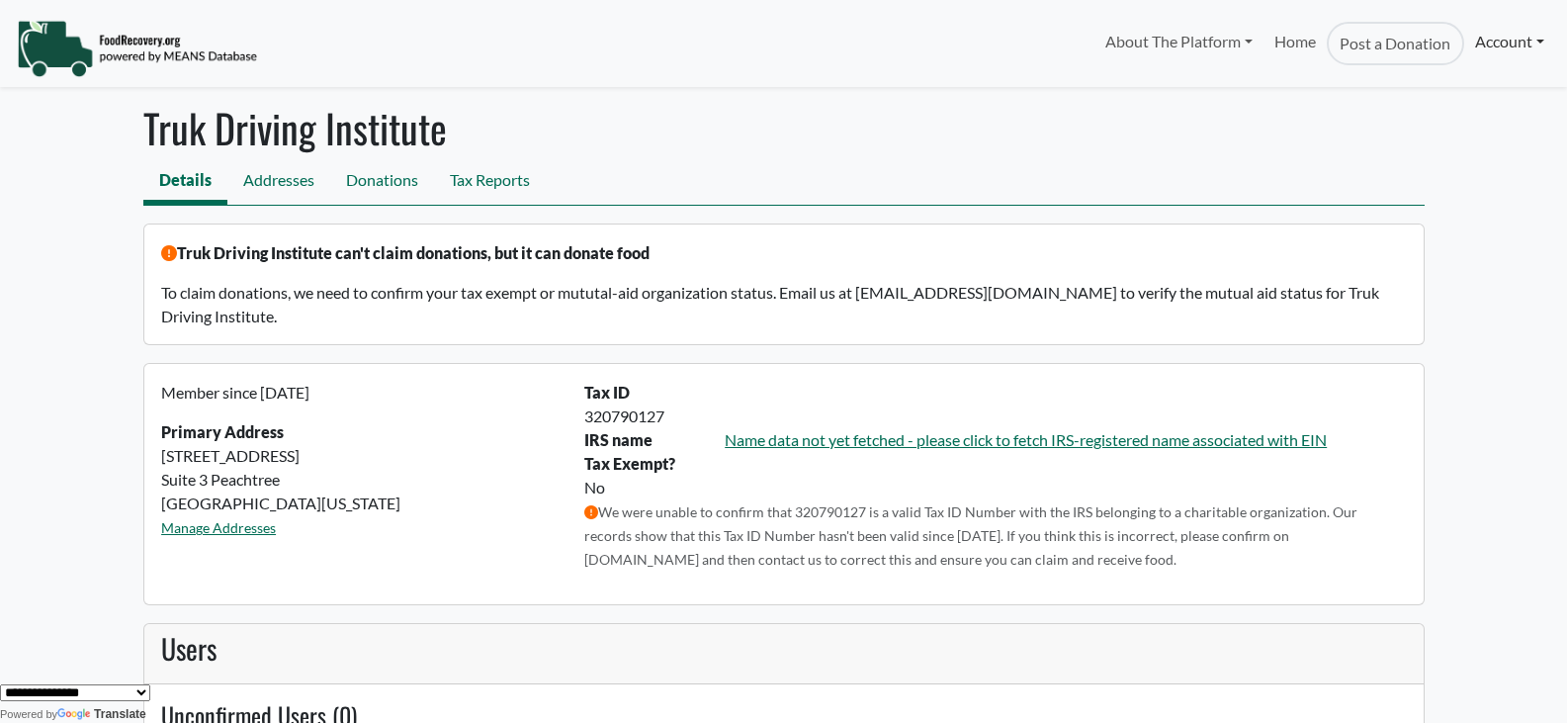
click at [1488, 41] on link "Account" at bounding box center [1510, 42] width 91 height 40
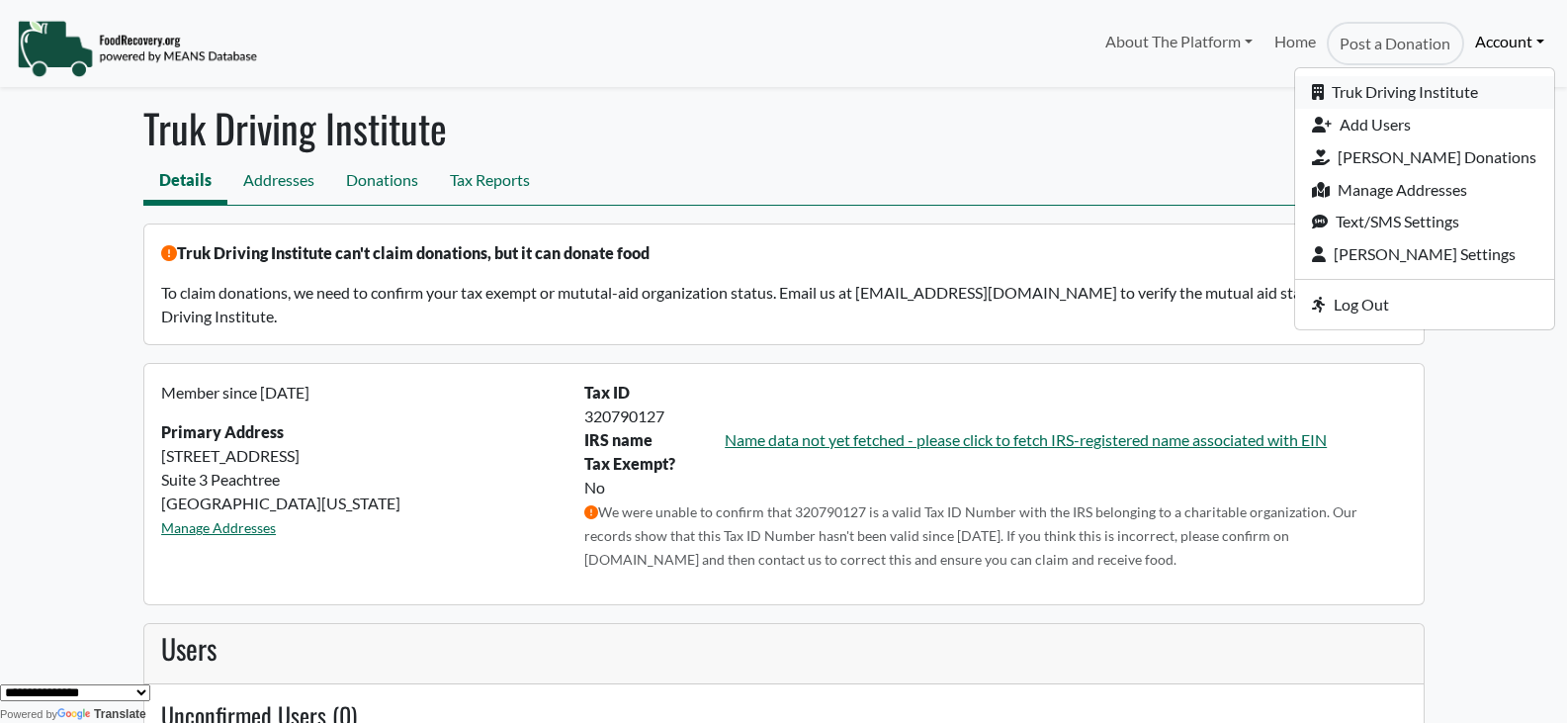
click at [1460, 86] on link "Truk Driving Institute" at bounding box center [1425, 92] width 259 height 33
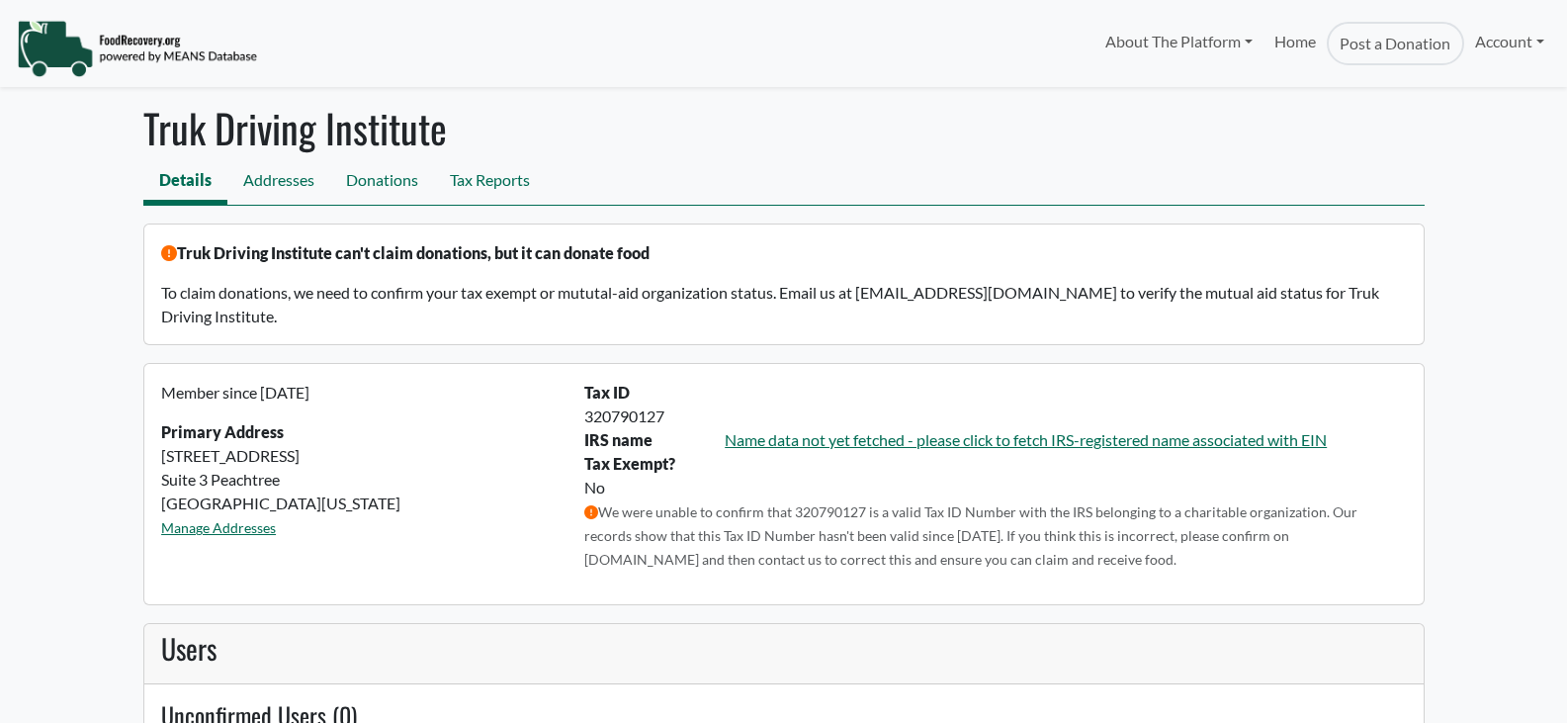
select select "Language Translate Widget"
click at [1476, 37] on link "Account" at bounding box center [1510, 42] width 91 height 40
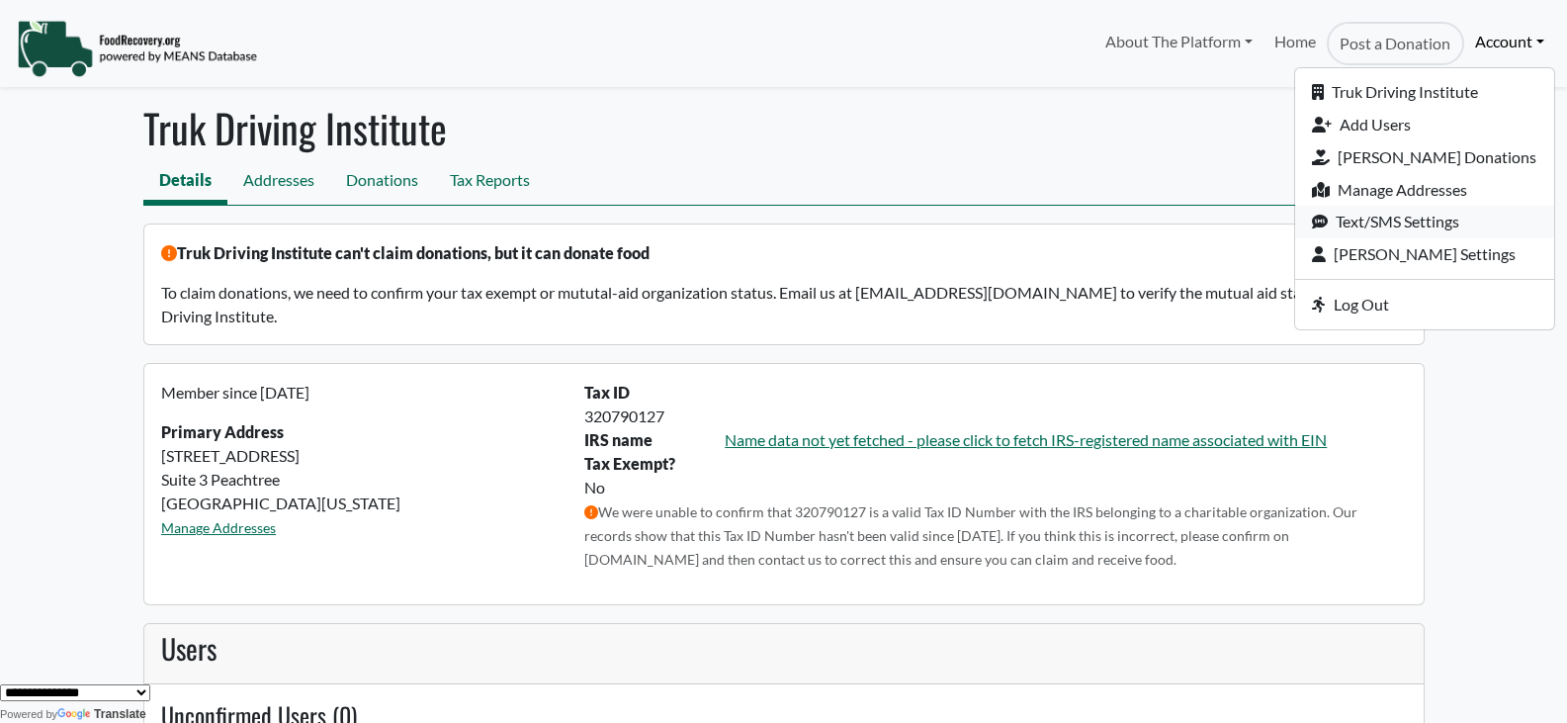
click at [1408, 225] on link "Text/SMS Settings" at bounding box center [1425, 222] width 259 height 33
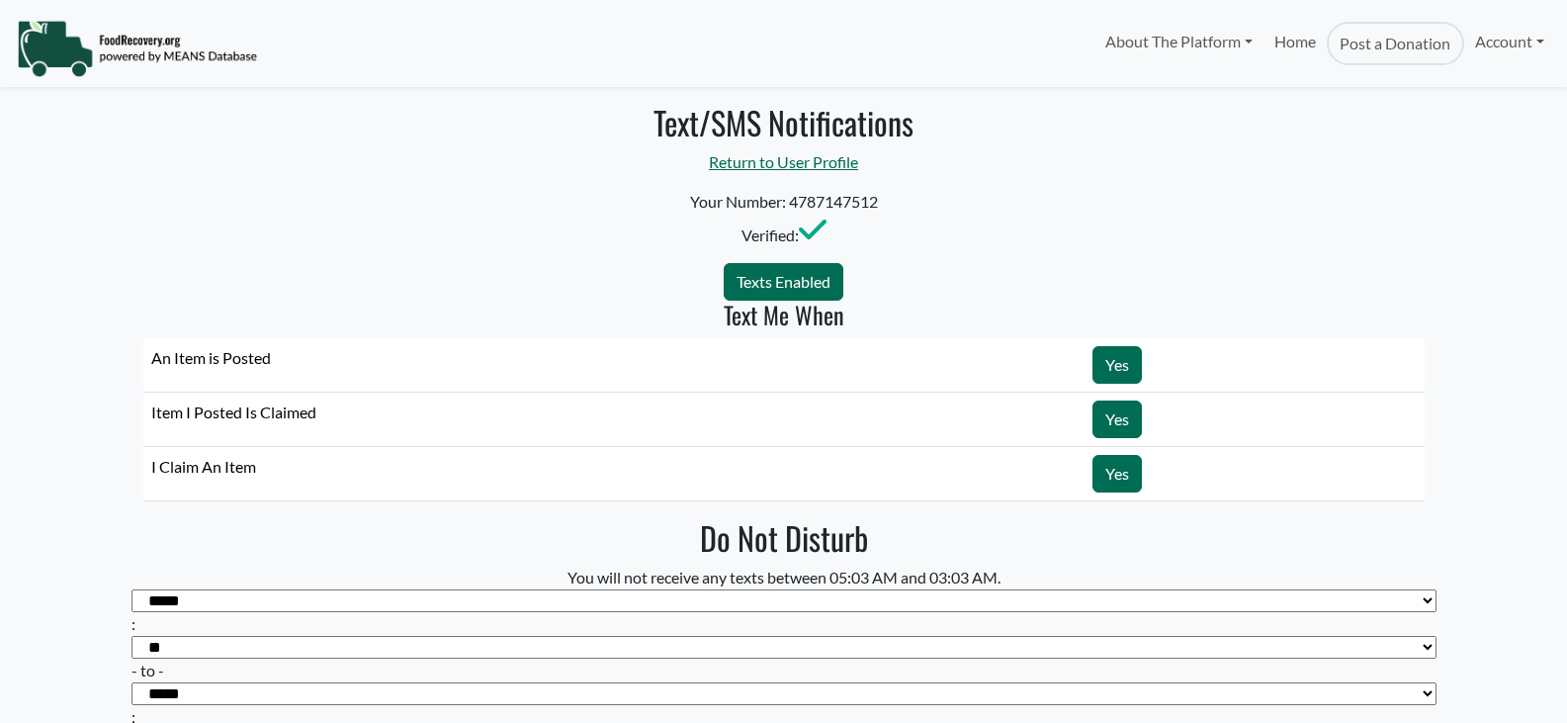
select select "Language Translate Widget"
click at [806, 166] on link "Return to User Profile" at bounding box center [783, 161] width 149 height 19
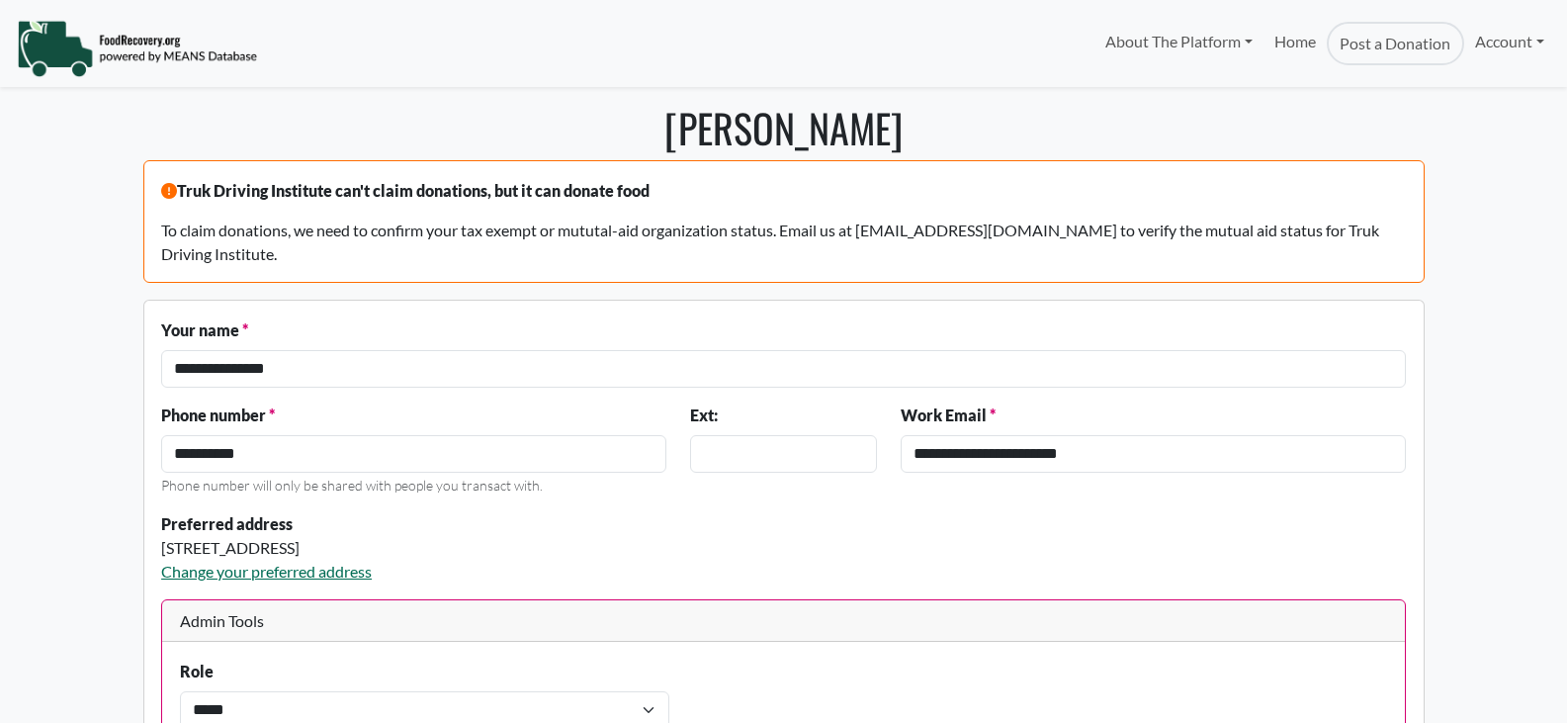
select select "Language Translate Widget"
click at [315, 198] on p "Truk Driving Institute can't claim donations, but it can donate food" at bounding box center [783, 191] width 1245 height 24
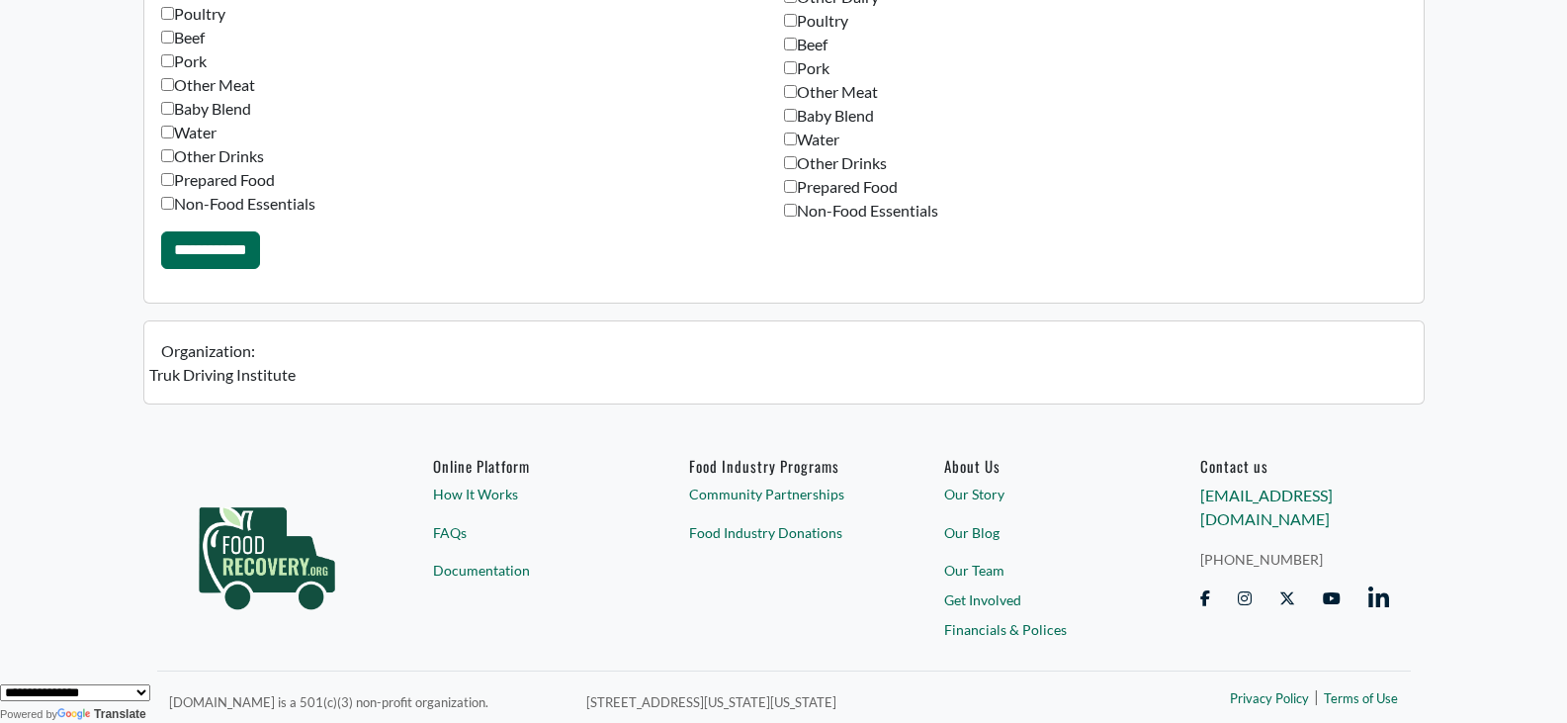
scroll to position [1649, 0]
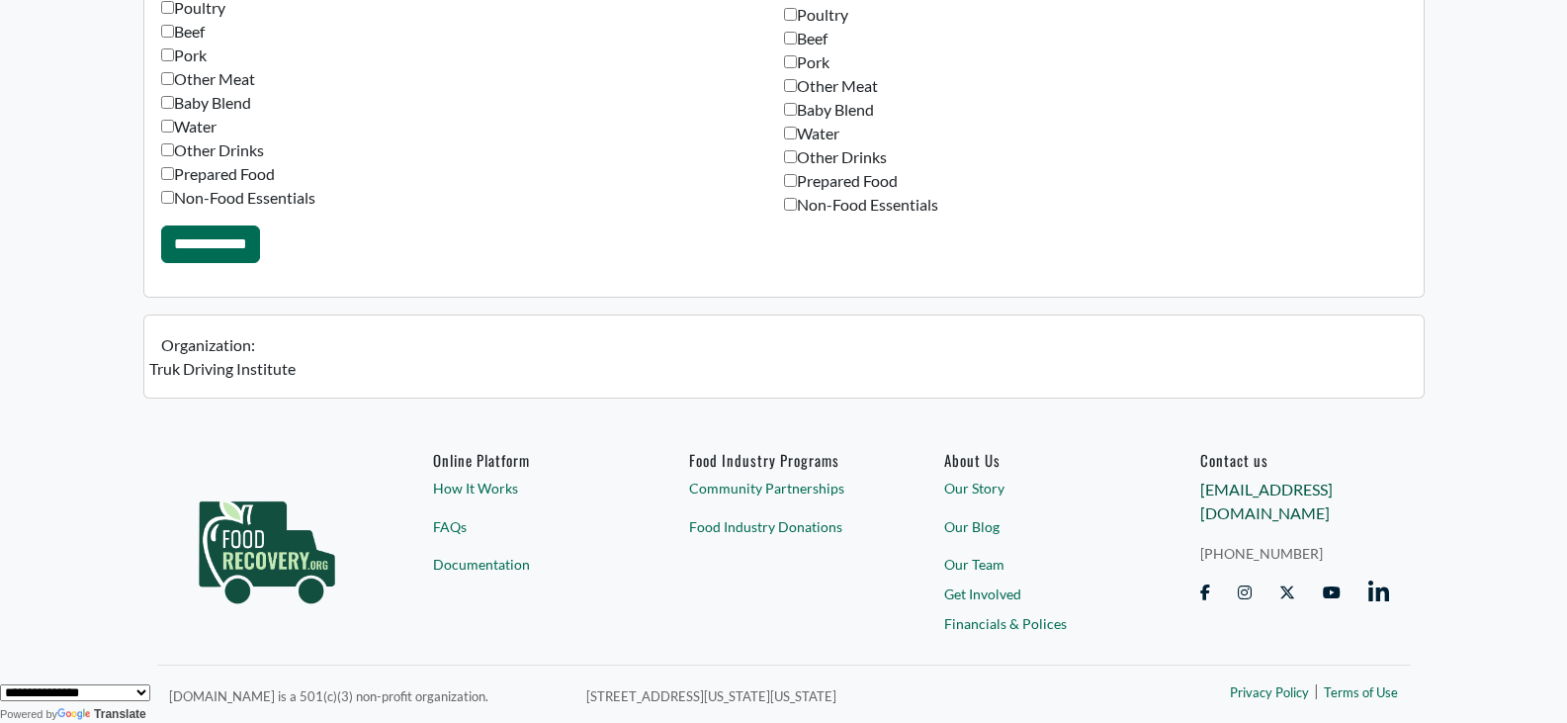
click at [1272, 489] on link "[EMAIL_ADDRESS][DOMAIN_NAME]" at bounding box center [1267, 501] width 133 height 43
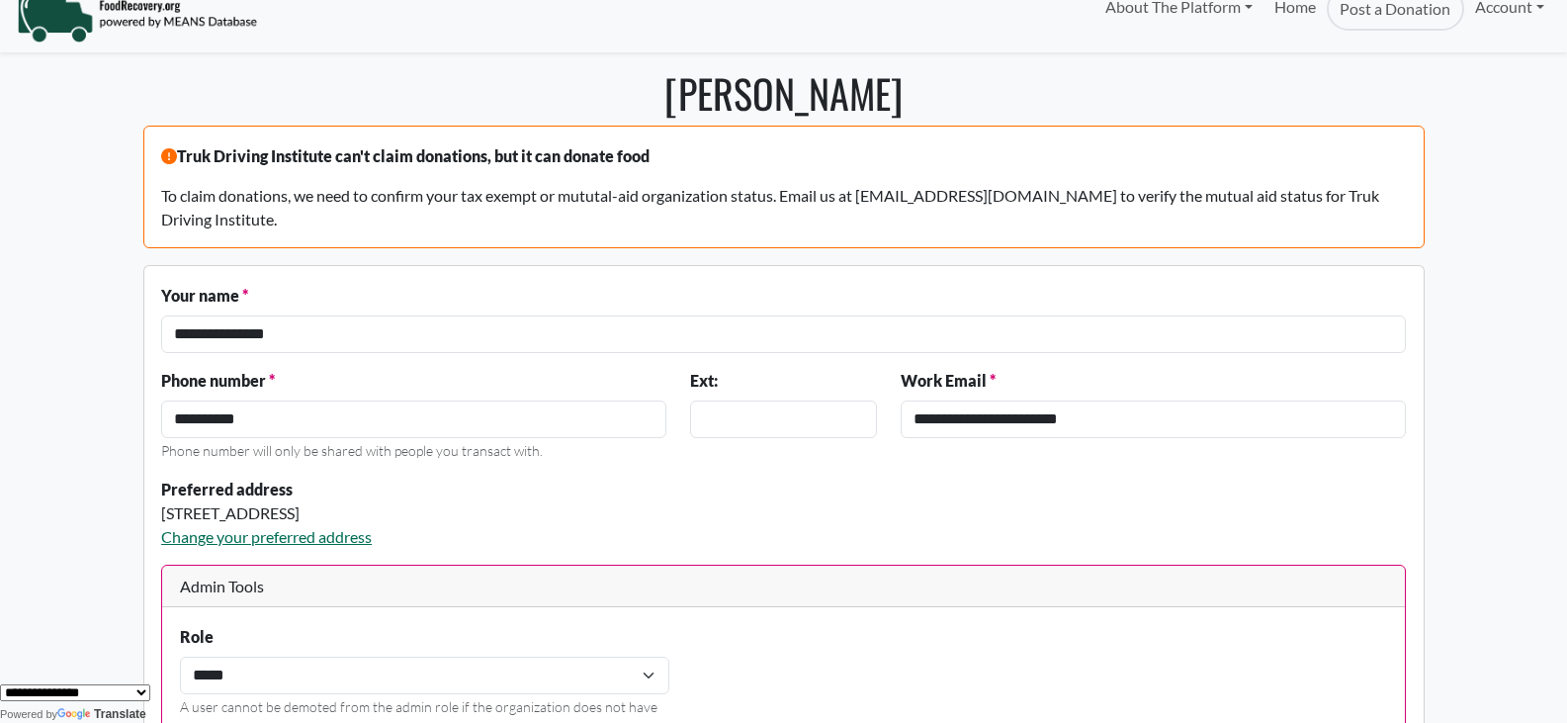
scroll to position [0, 0]
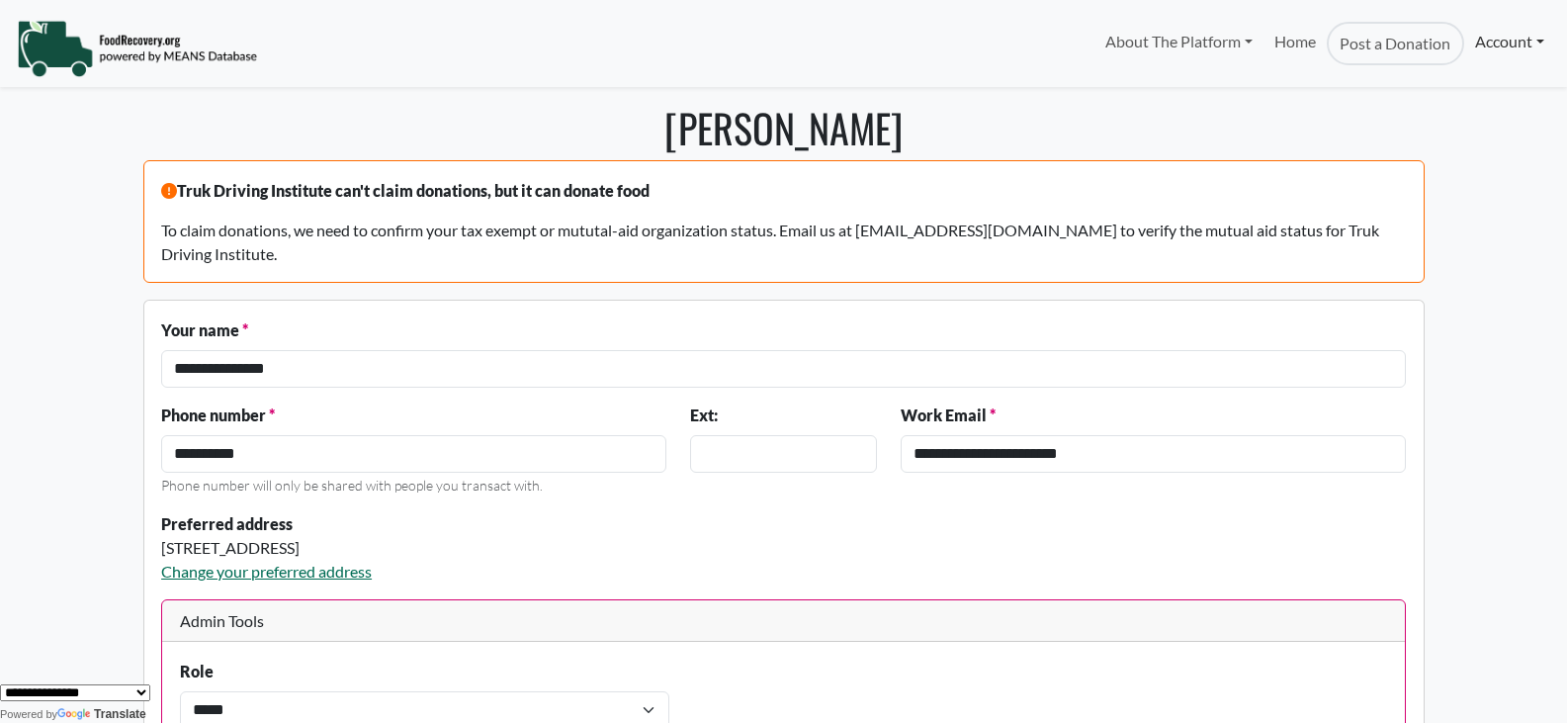
click at [1509, 40] on link "Account" at bounding box center [1510, 42] width 91 height 40
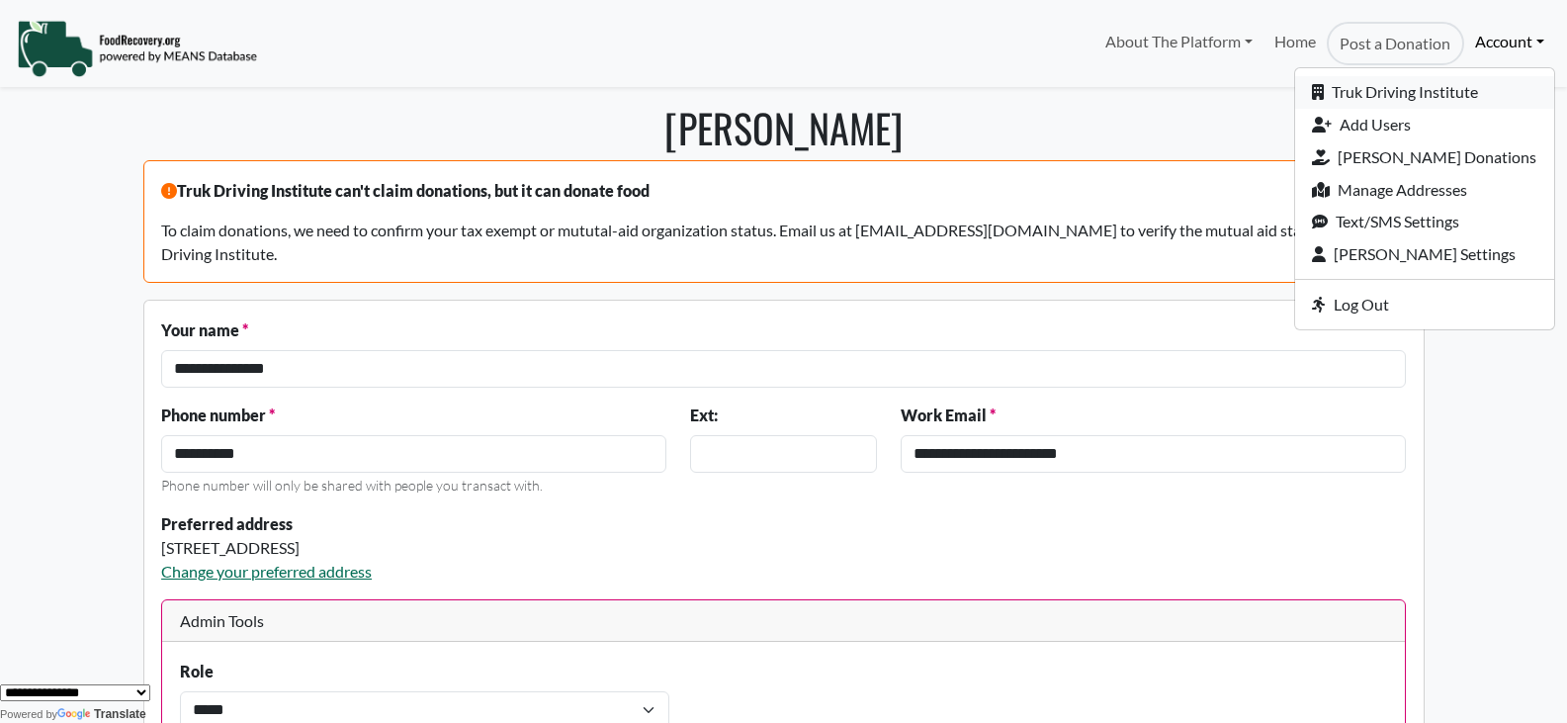
click at [1462, 88] on link "Truk Driving Institute" at bounding box center [1425, 92] width 259 height 33
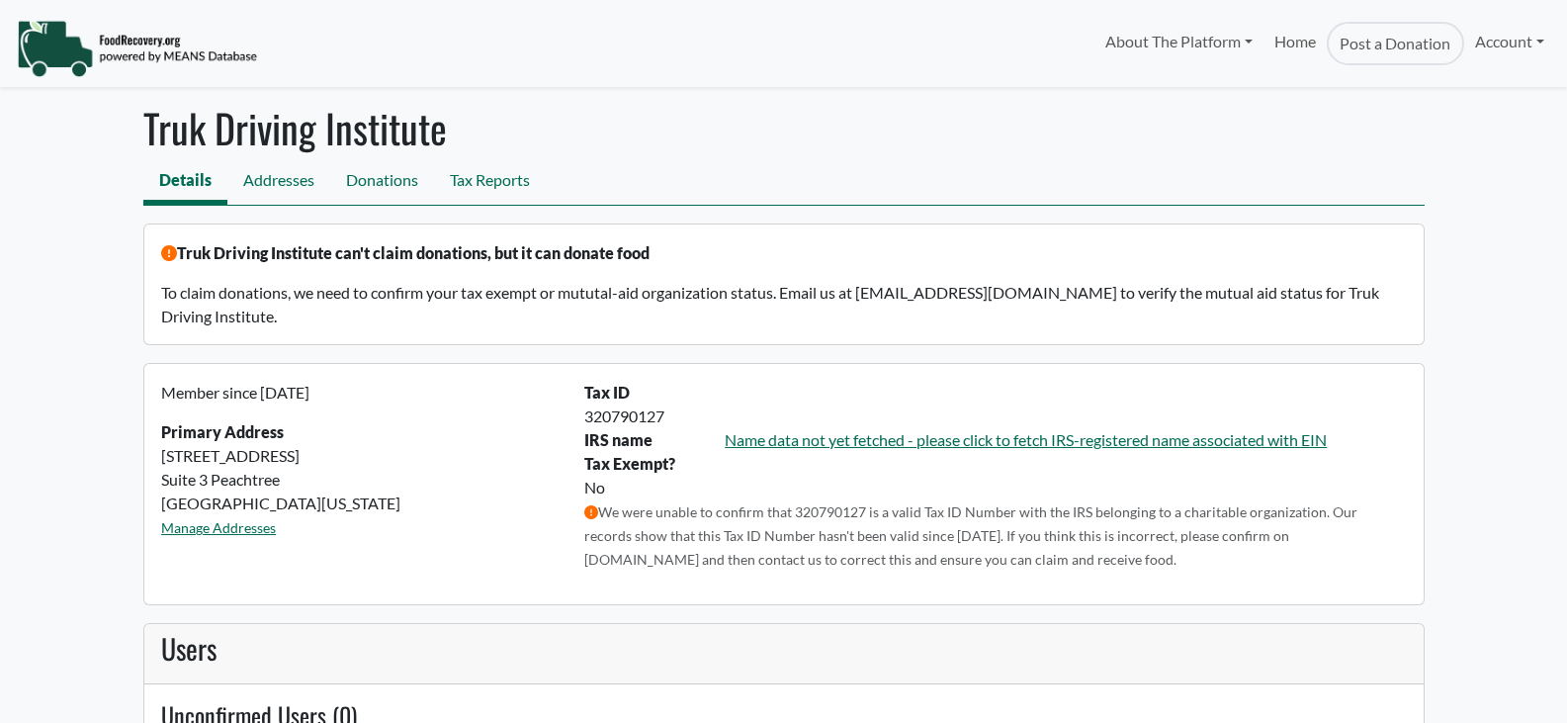
select select "Language Translate Widget"
